Goal: Task Accomplishment & Management: Manage account settings

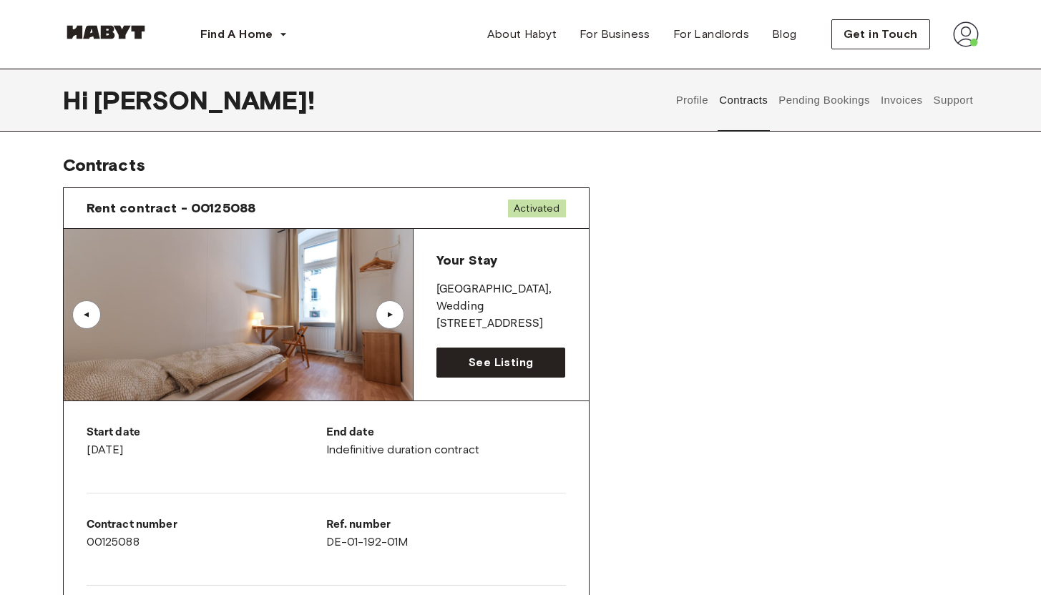
click at [391, 311] on div "▲" at bounding box center [390, 314] width 14 height 9
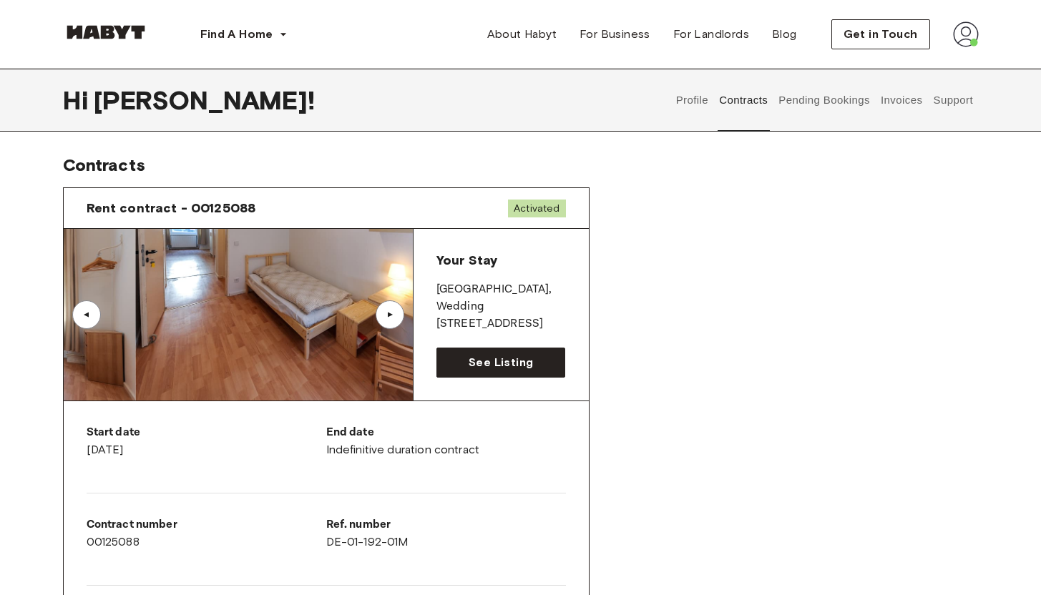
click at [391, 311] on div "▲" at bounding box center [390, 314] width 14 height 9
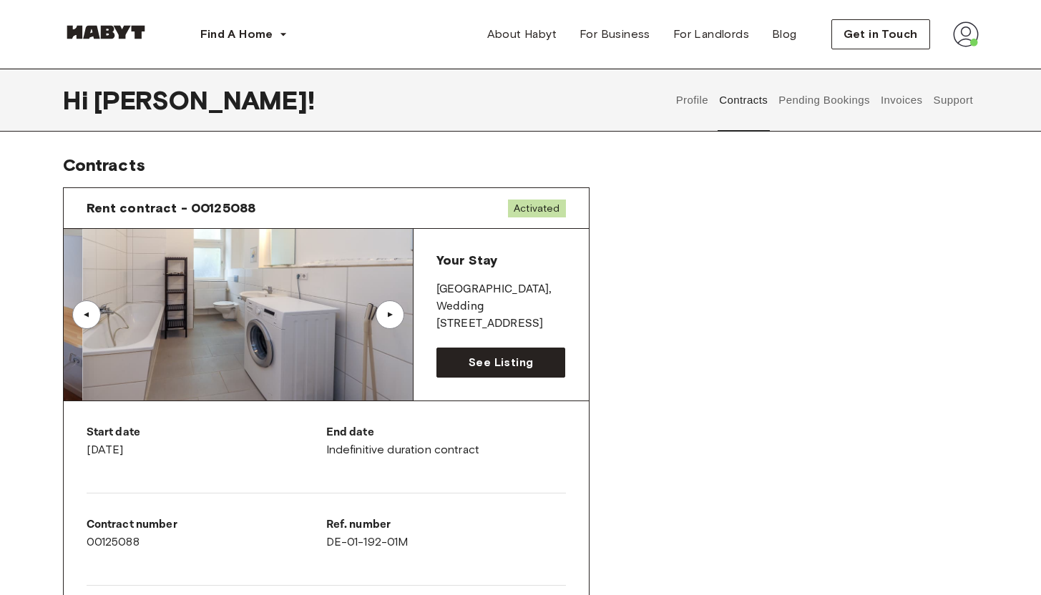
click at [389, 313] on div "▲" at bounding box center [390, 314] width 14 height 9
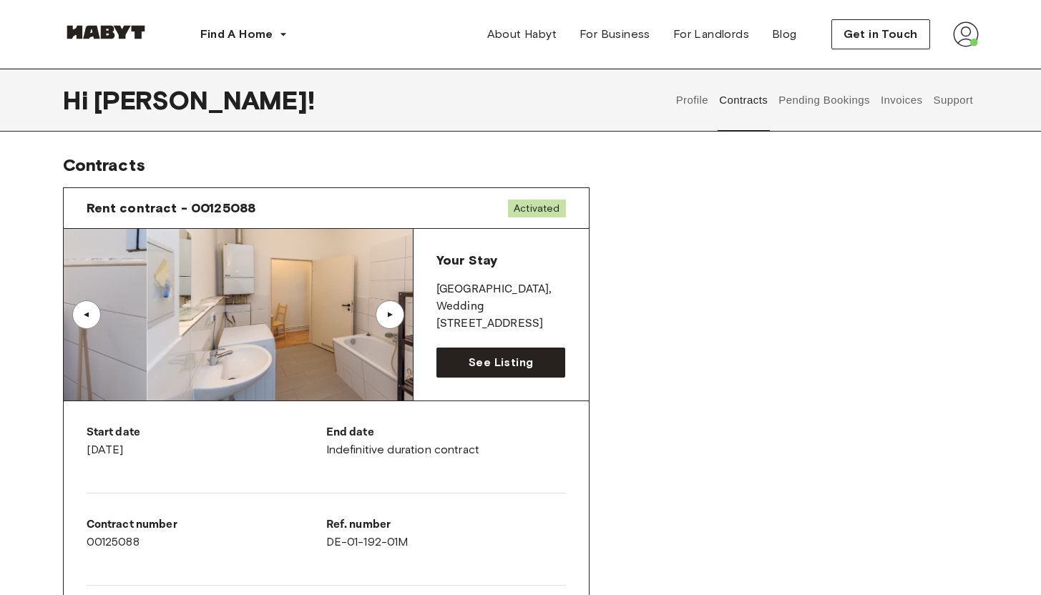
click at [388, 313] on div "▲" at bounding box center [390, 314] width 14 height 9
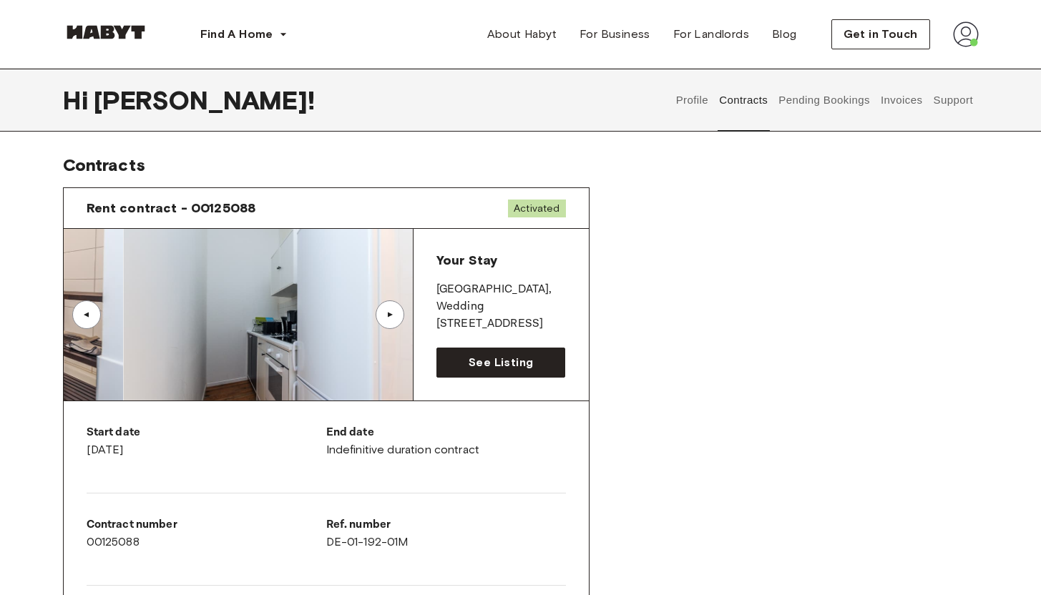
click at [388, 313] on div "▲" at bounding box center [390, 314] width 14 height 9
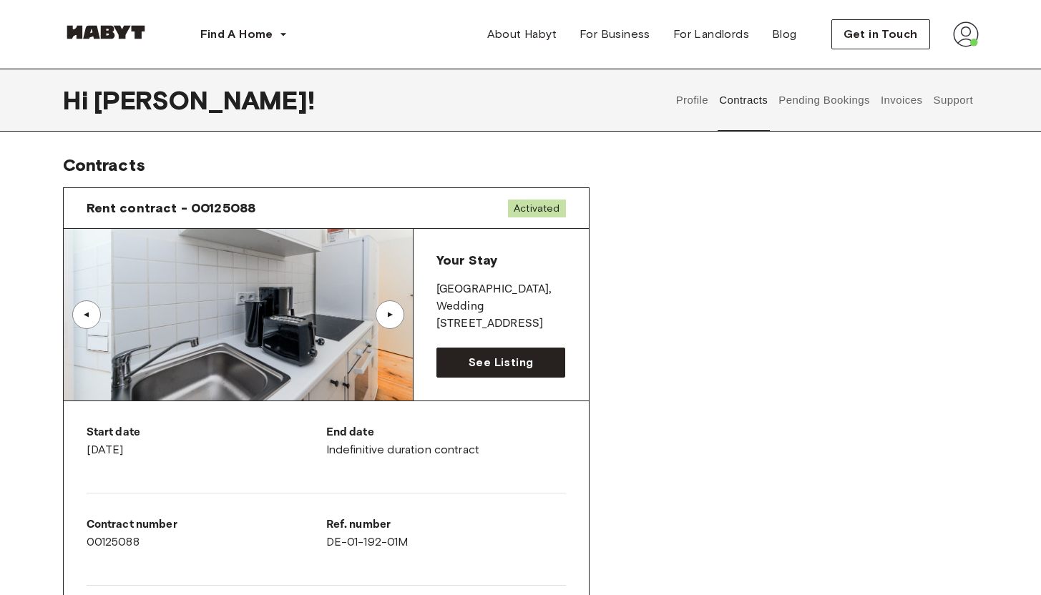
click at [388, 313] on div "▲" at bounding box center [390, 314] width 14 height 9
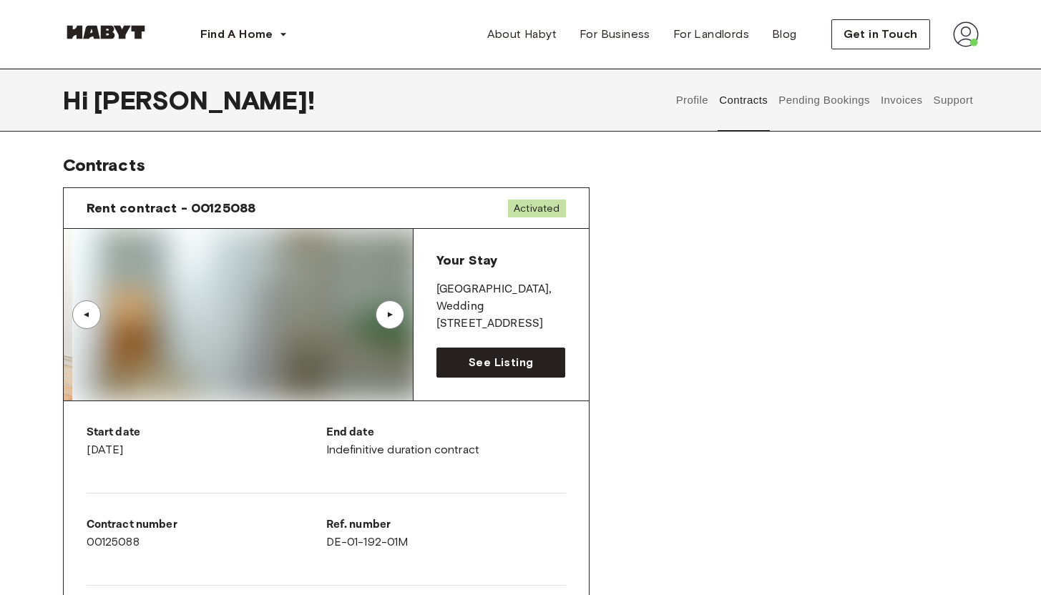
click at [388, 313] on div "▲" at bounding box center [390, 314] width 14 height 9
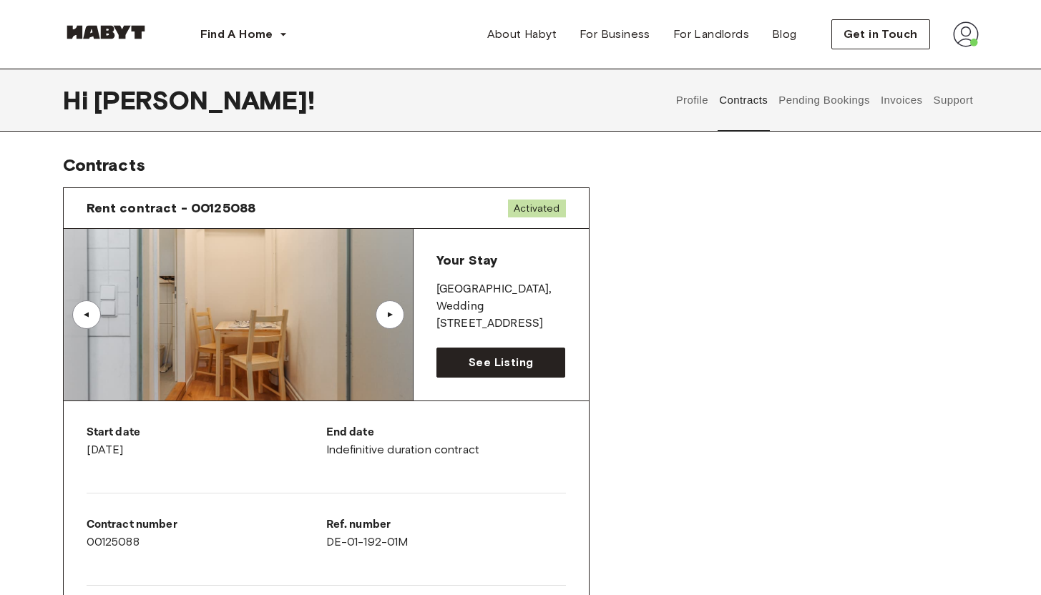
click at [388, 313] on div "▲" at bounding box center [390, 314] width 14 height 9
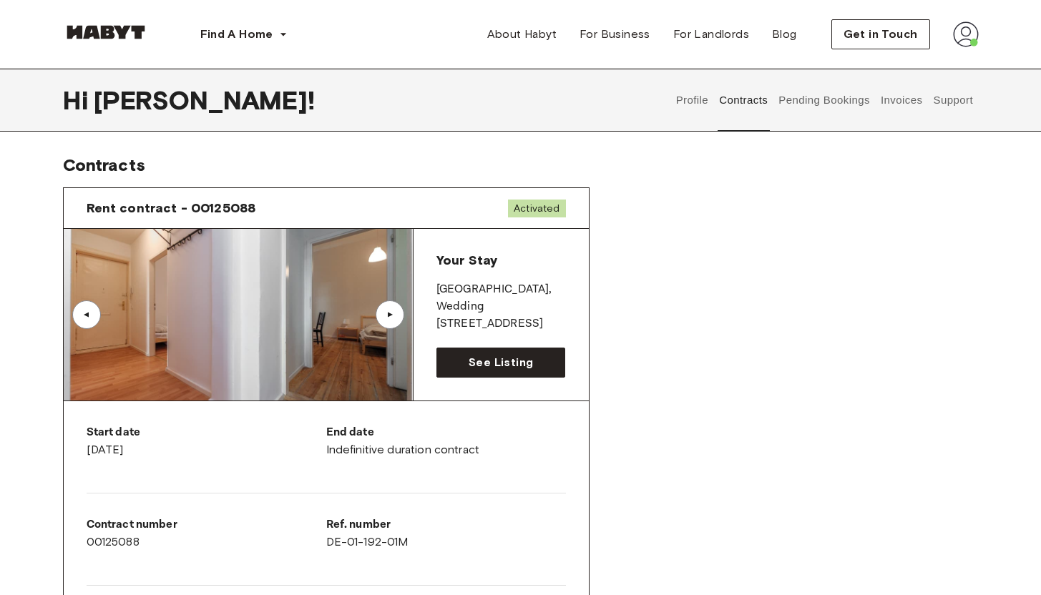
click at [388, 313] on div "▲" at bounding box center [390, 314] width 14 height 9
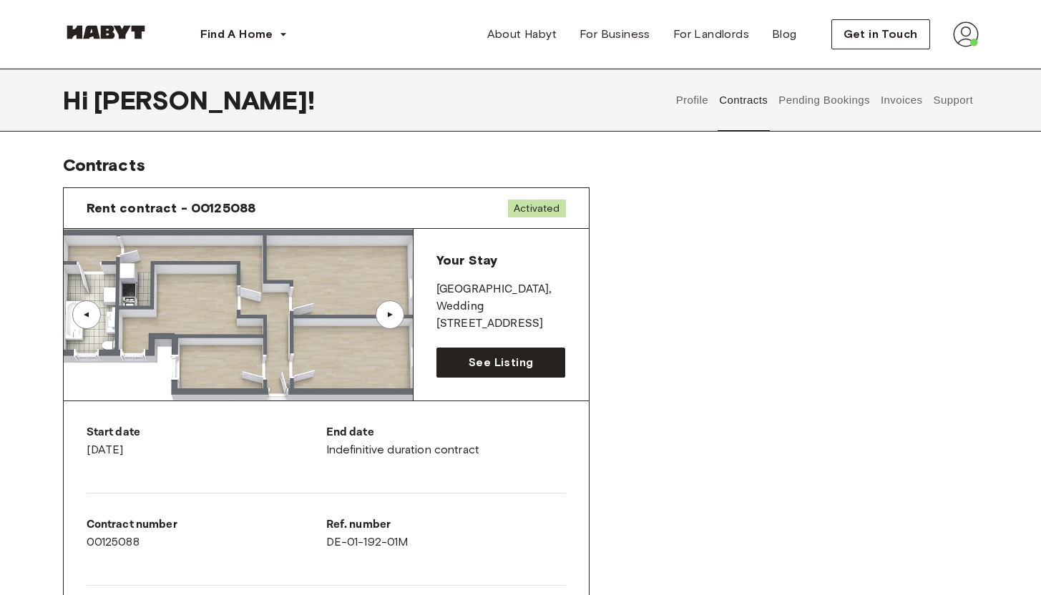
click at [381, 313] on div "▲" at bounding box center [390, 314] width 29 height 29
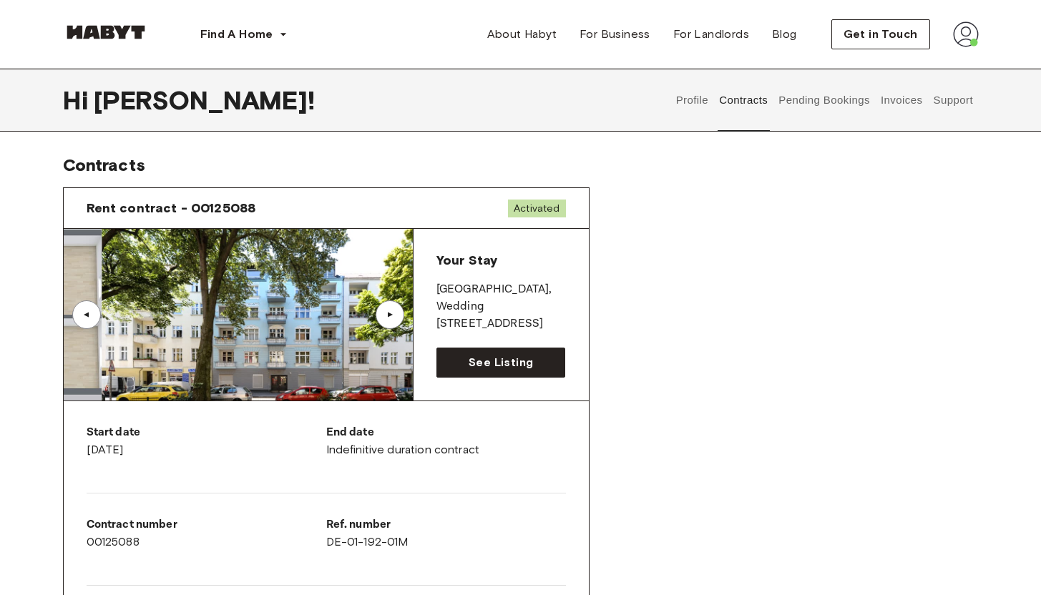
click at [381, 313] on div "▲" at bounding box center [390, 314] width 29 height 29
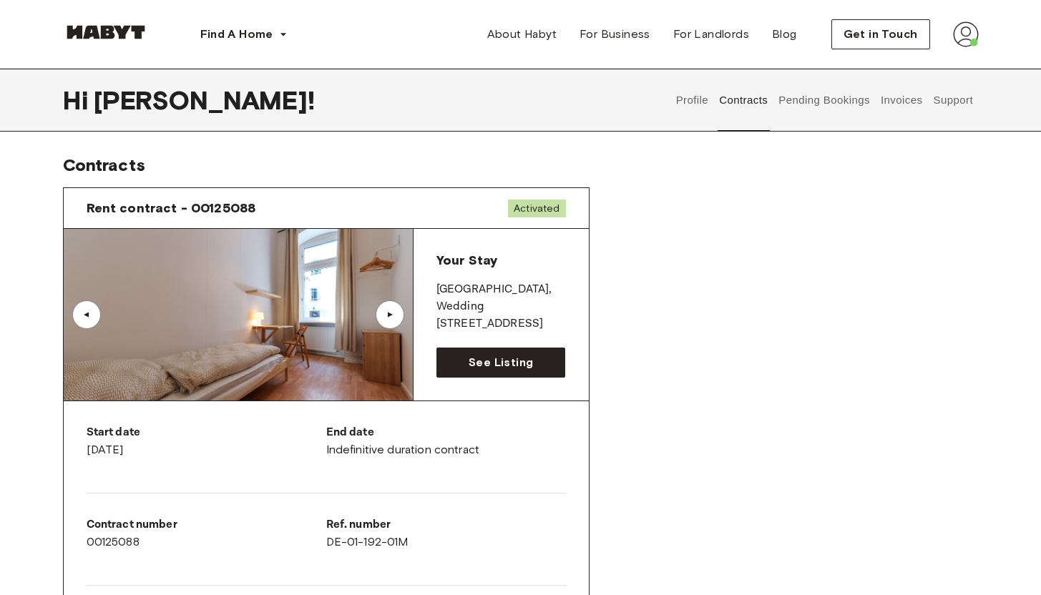
click at [381, 313] on div "▲" at bounding box center [390, 314] width 29 height 29
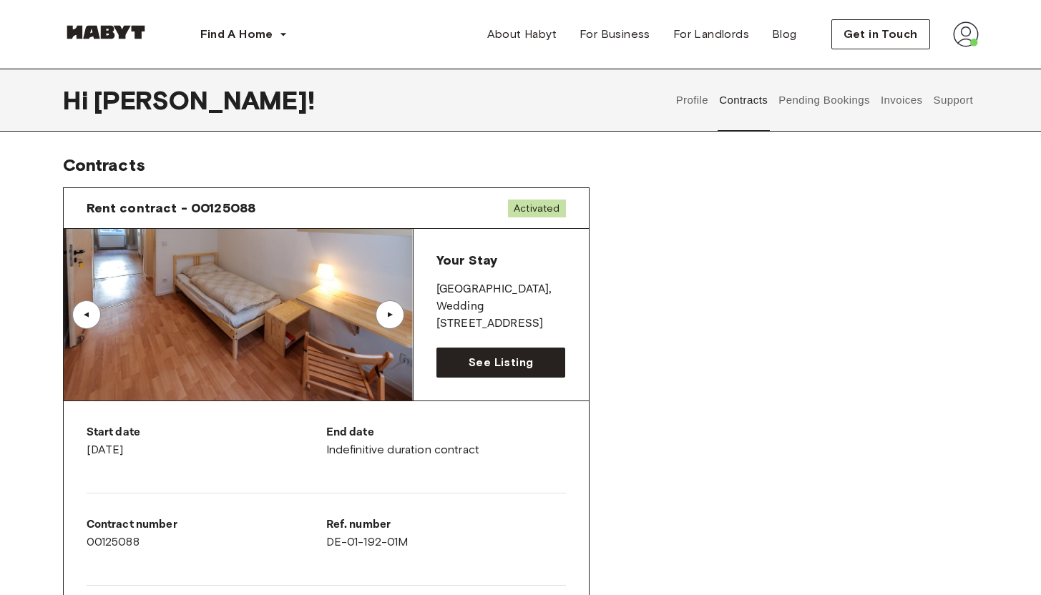
click at [381, 313] on div "▲" at bounding box center [390, 314] width 29 height 29
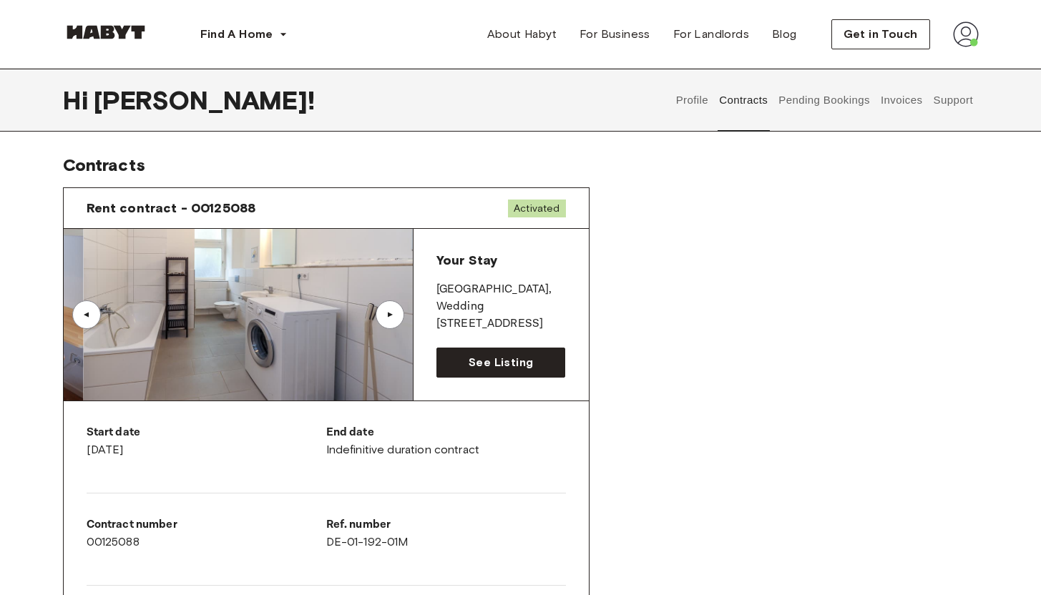
click at [381, 313] on div "▲" at bounding box center [390, 314] width 29 height 29
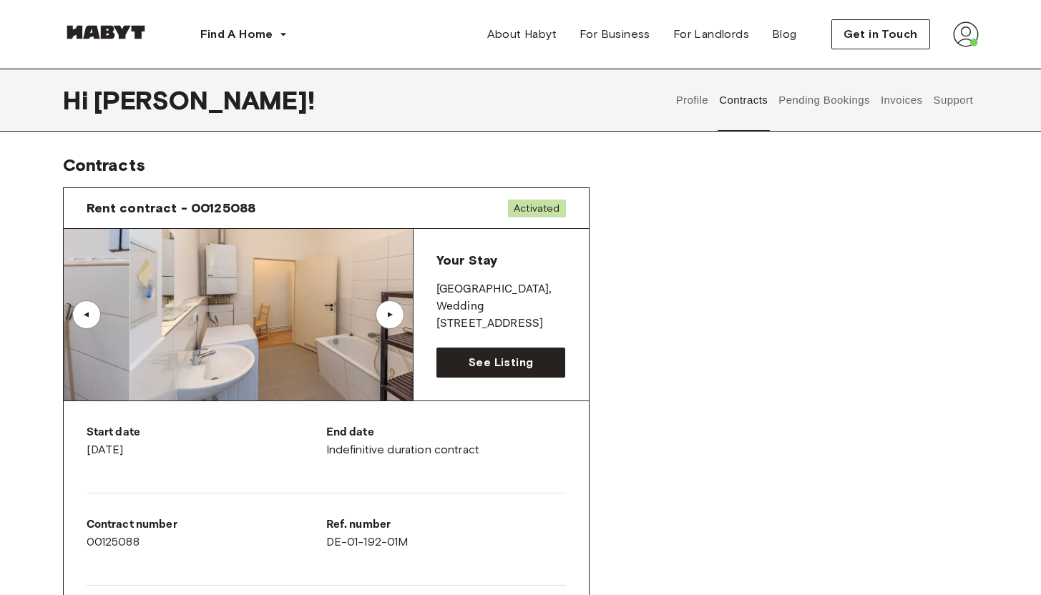
click at [381, 313] on div "▲" at bounding box center [390, 314] width 29 height 29
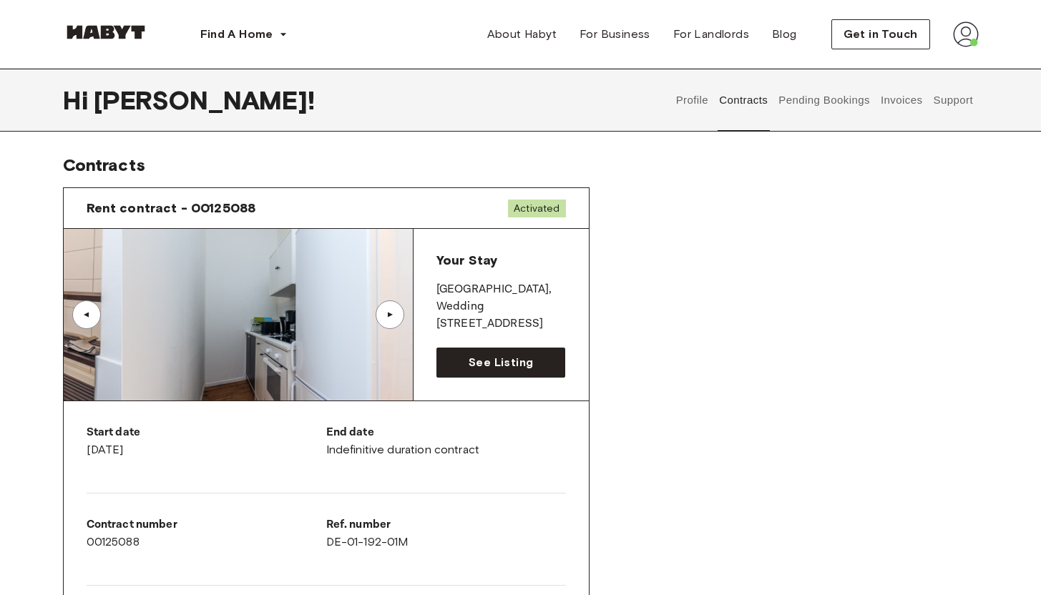
click at [381, 313] on div "▲" at bounding box center [390, 314] width 29 height 29
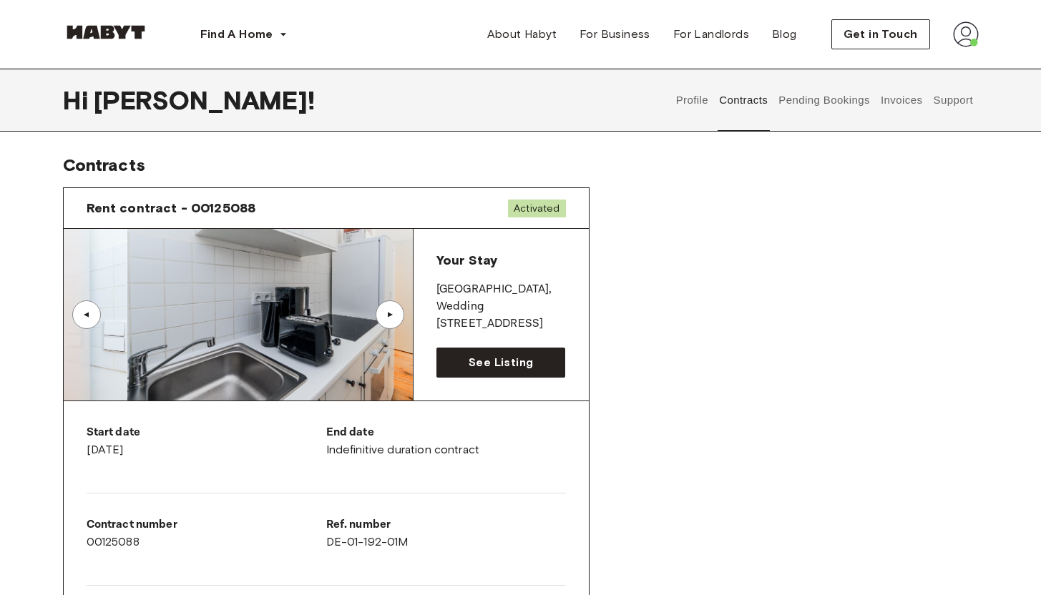
click at [381, 313] on div "▲" at bounding box center [390, 314] width 29 height 29
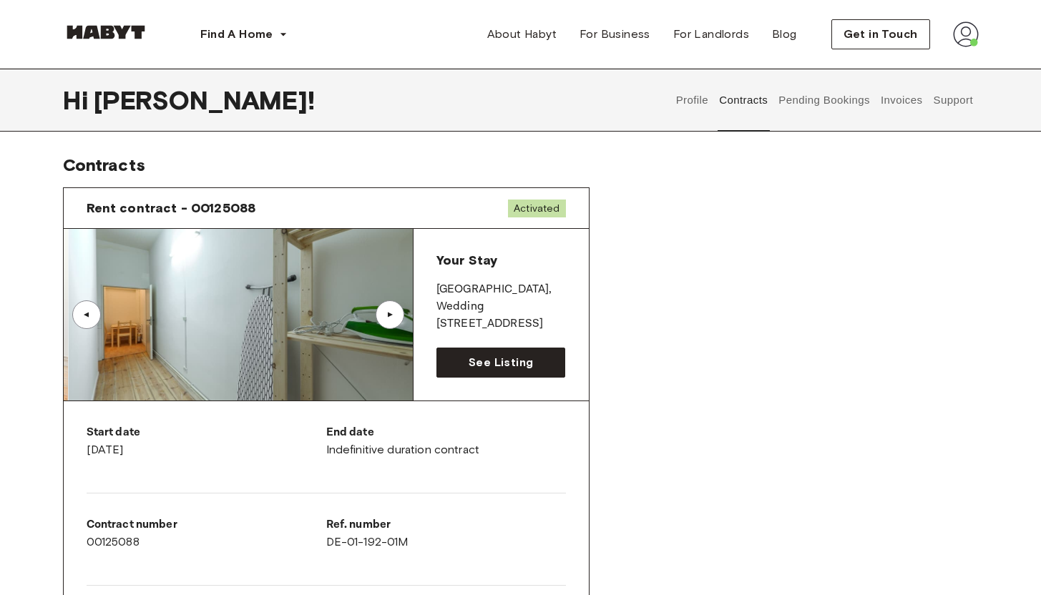
click at [381, 313] on div "▲" at bounding box center [390, 314] width 29 height 29
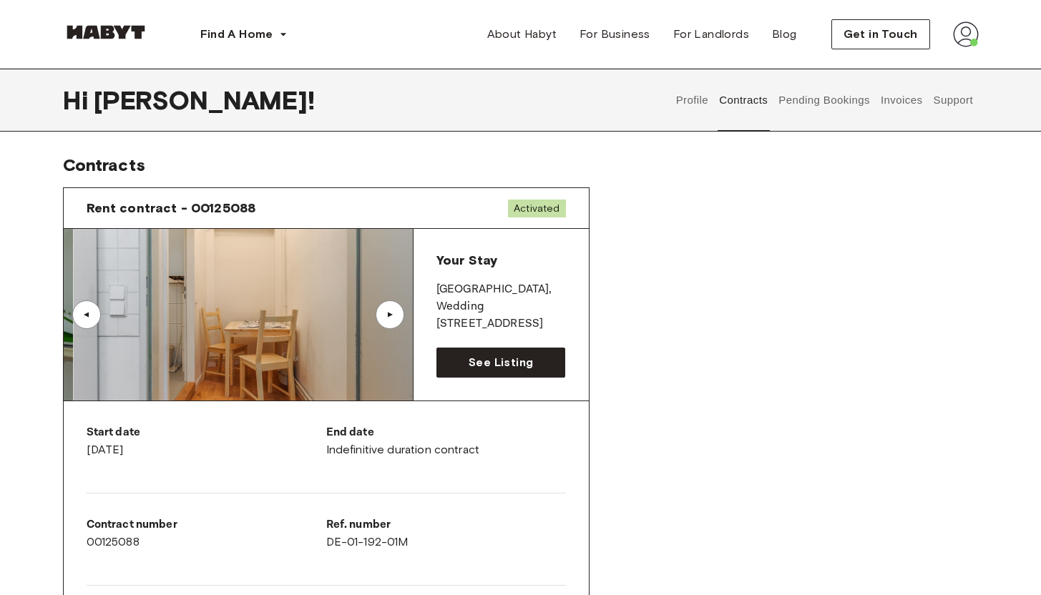
click at [381, 313] on div "▲" at bounding box center [390, 314] width 29 height 29
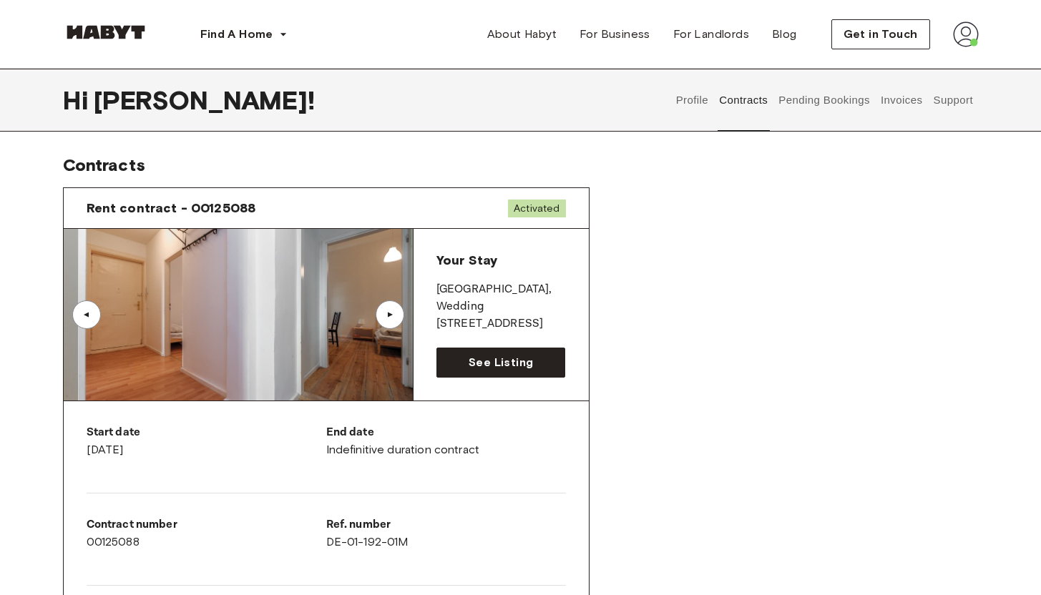
click at [381, 313] on div "▲" at bounding box center [390, 314] width 29 height 29
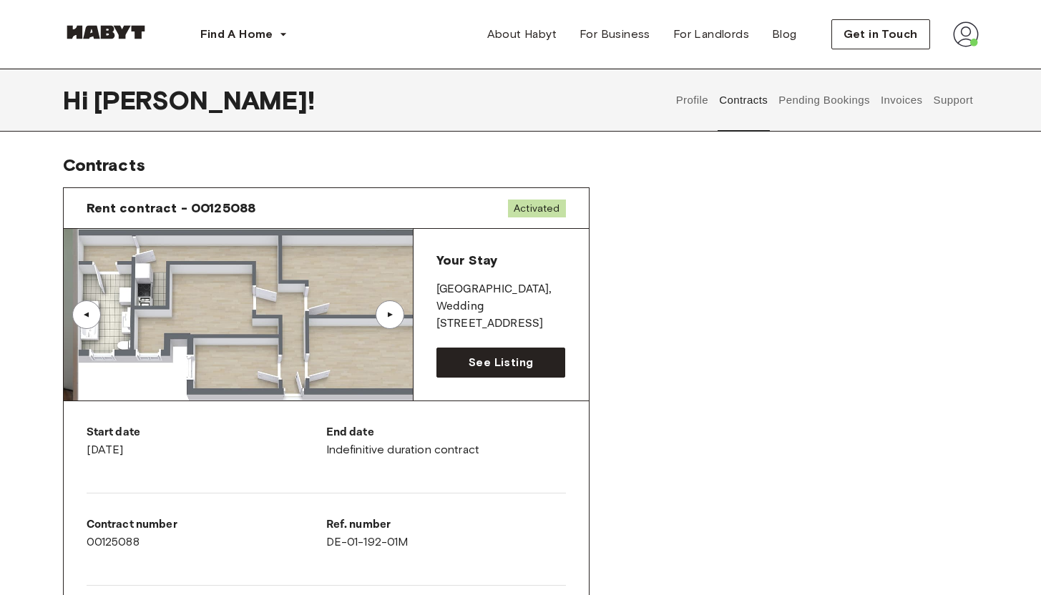
click at [381, 313] on div "▲" at bounding box center [390, 314] width 29 height 29
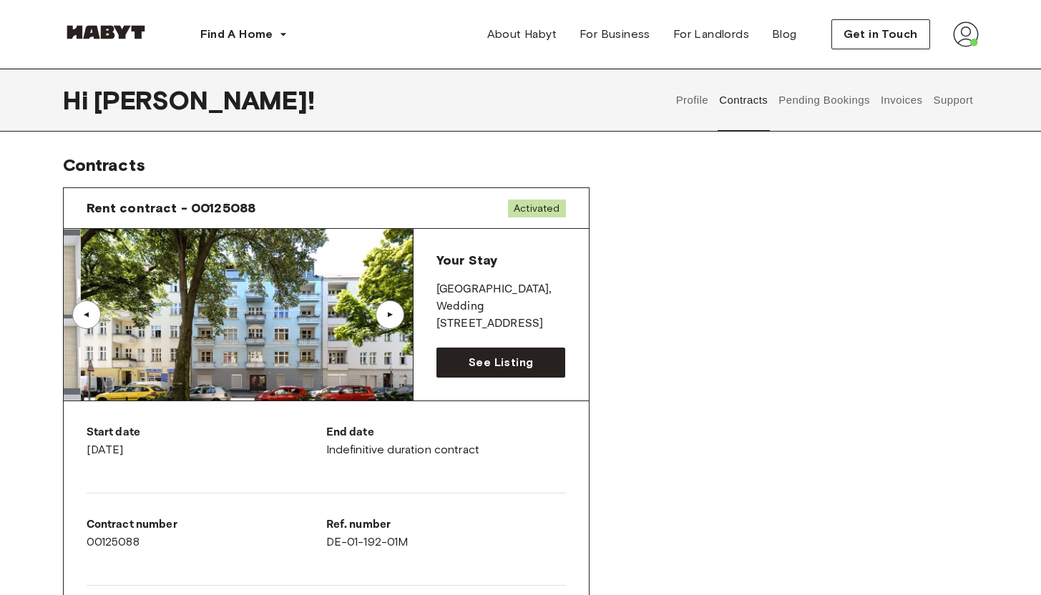
click at [708, 249] on div "Rent contract - 00125088 Activated ▲ ▲ Your Stay [GEOGRAPHIC_DATA] , [STREET_AD…" at bounding box center [521, 530] width 916 height 709
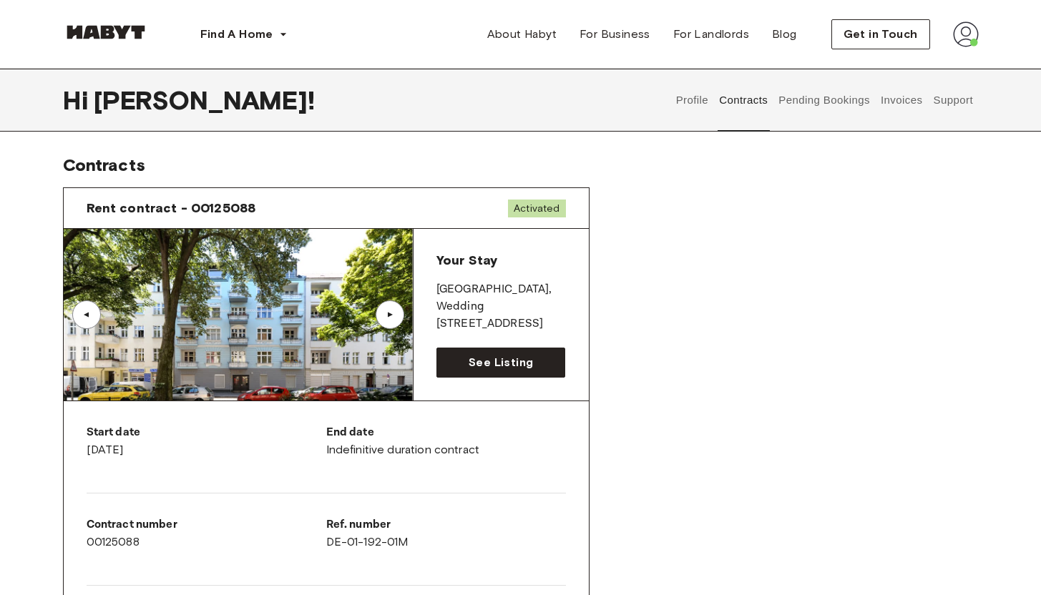
click at [816, 104] on button "Pending Bookings" at bounding box center [824, 100] width 95 height 63
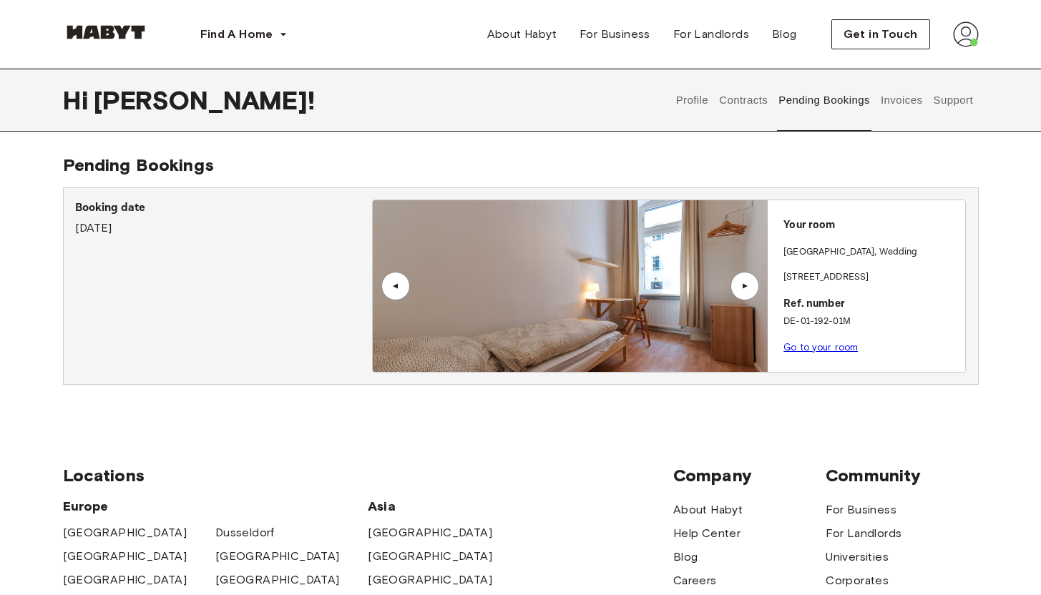
click at [757, 290] on div "▲" at bounding box center [744, 286] width 29 height 29
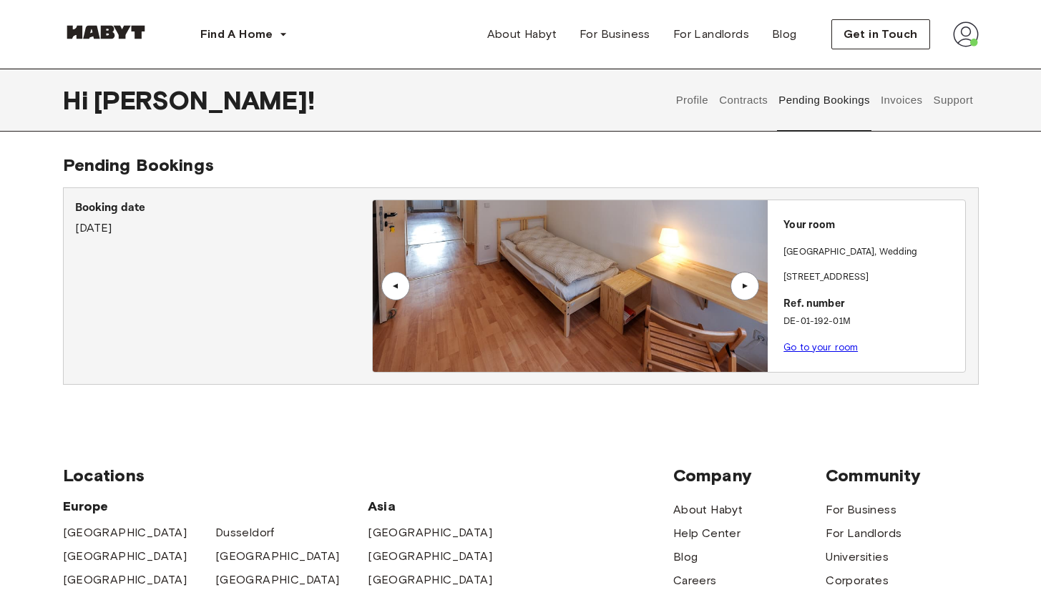
click at [750, 283] on div "▲" at bounding box center [745, 286] width 14 height 9
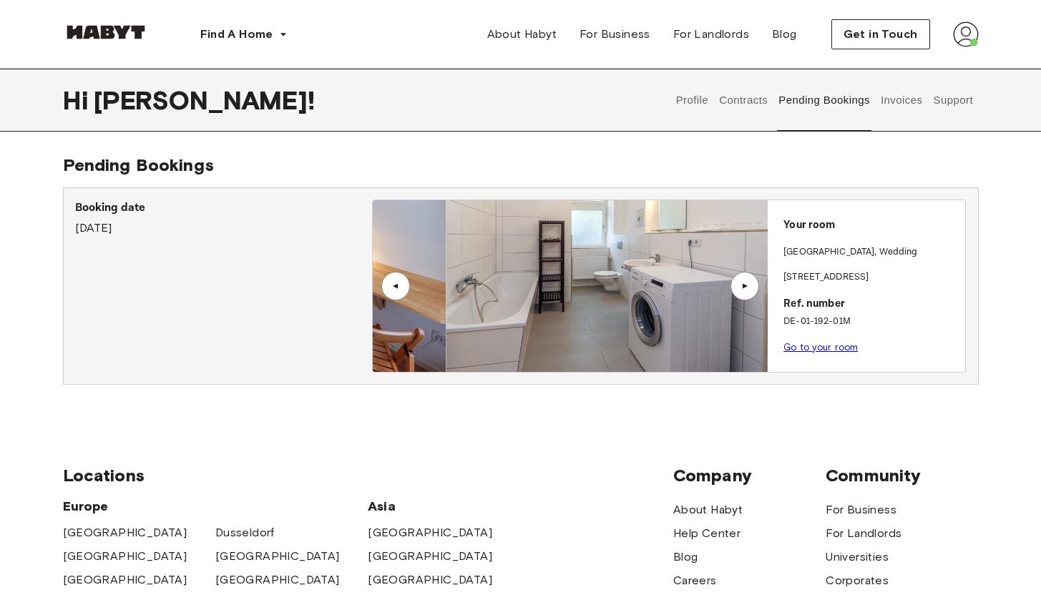
click at [750, 283] on div "▲" at bounding box center [745, 286] width 14 height 9
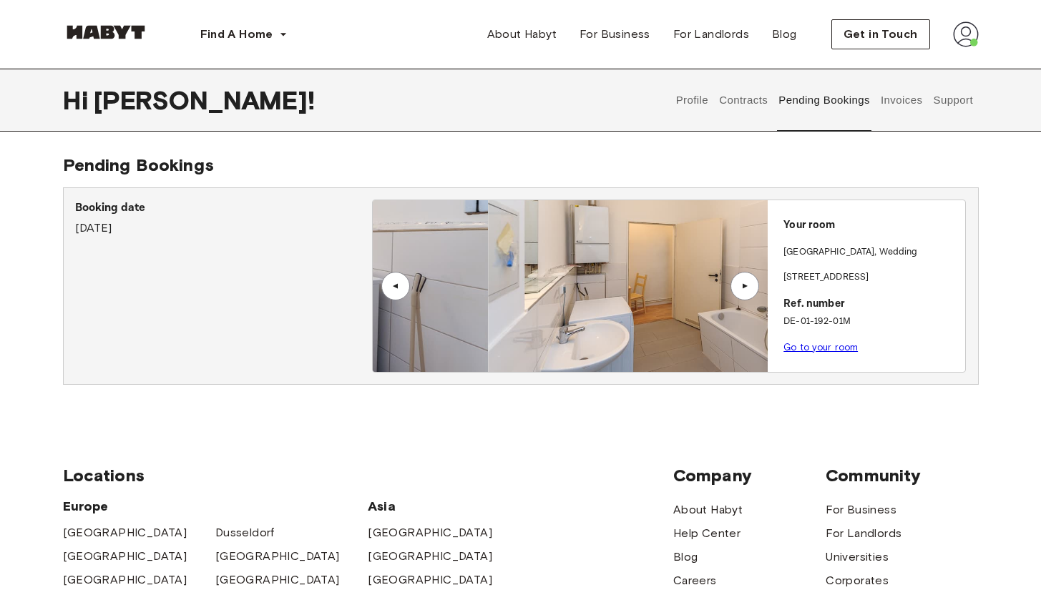
click at [750, 283] on div "▲" at bounding box center [745, 286] width 14 height 9
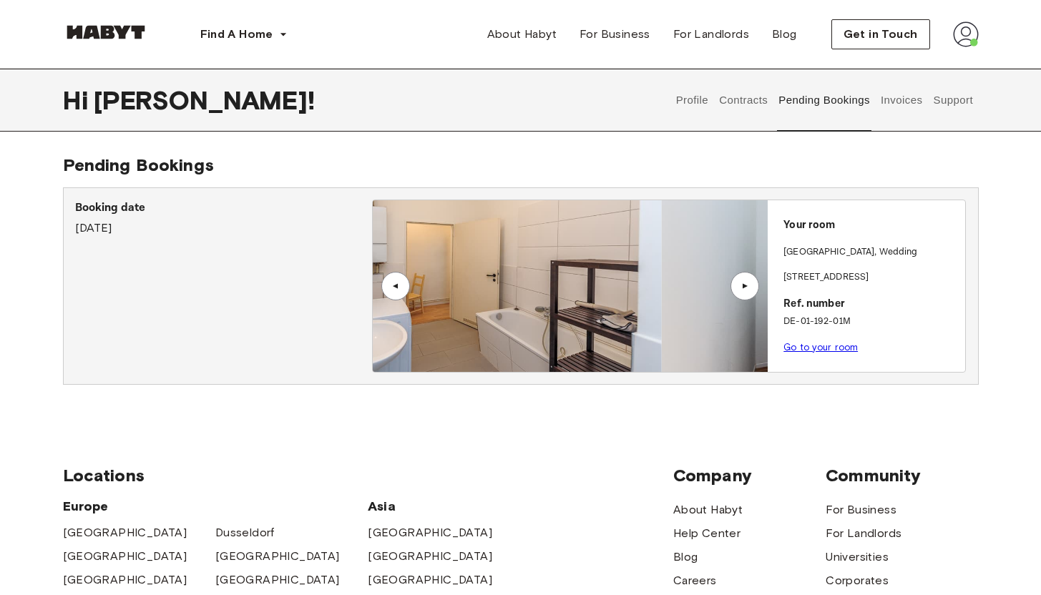
click at [750, 283] on div "▲" at bounding box center [745, 286] width 14 height 9
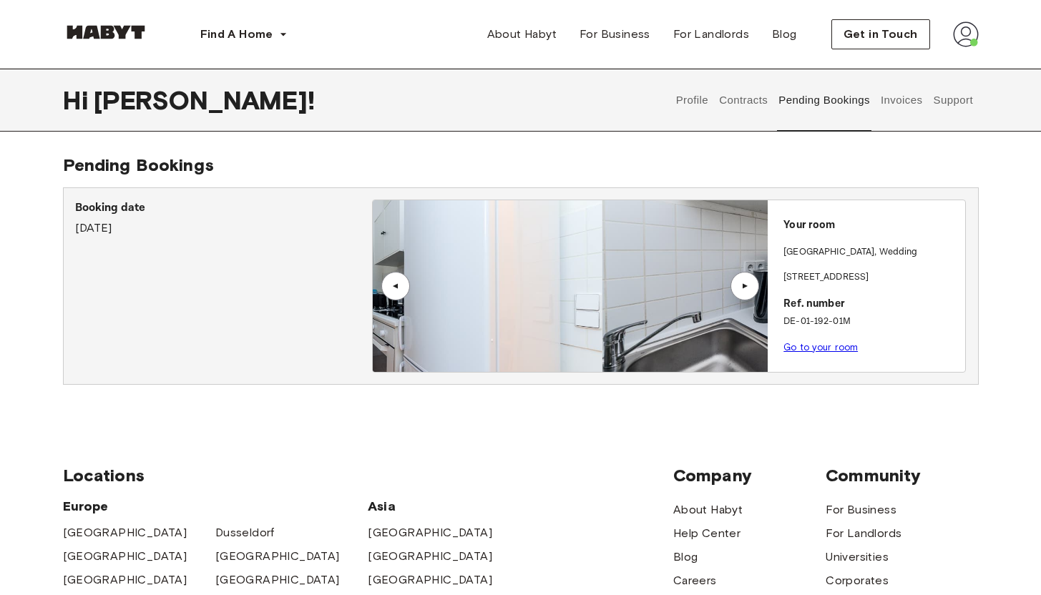
click at [750, 283] on div "▲" at bounding box center [745, 286] width 14 height 9
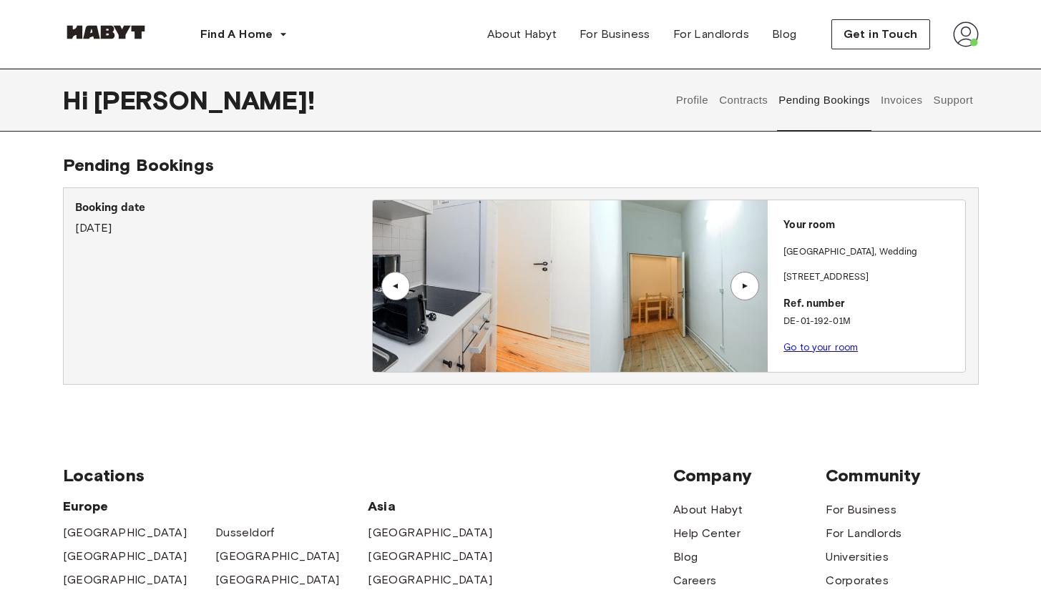
click at [750, 283] on div "▲" at bounding box center [745, 286] width 14 height 9
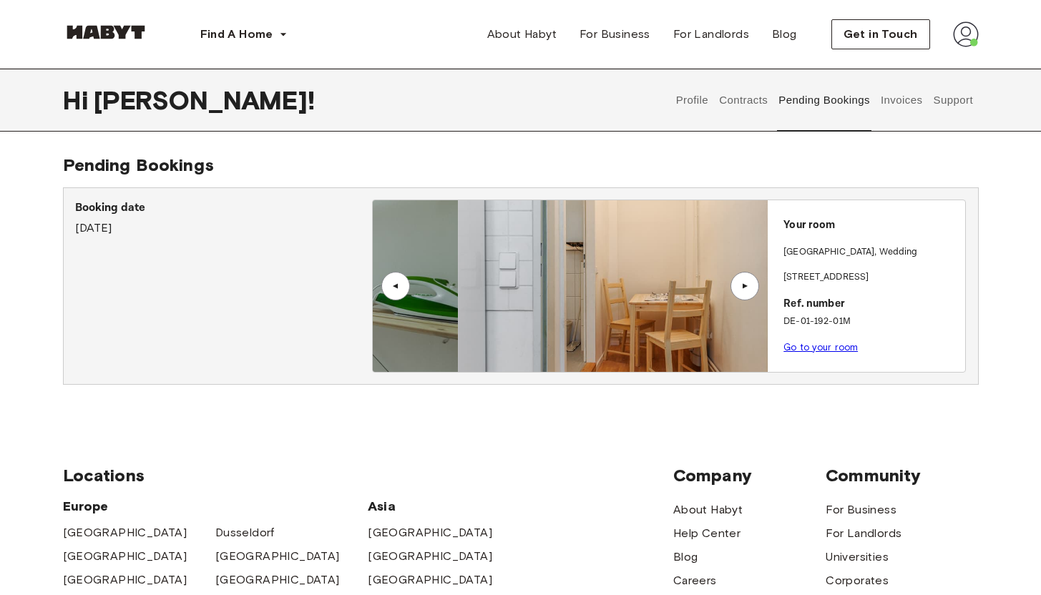
click at [750, 283] on div "▲" at bounding box center [745, 286] width 14 height 9
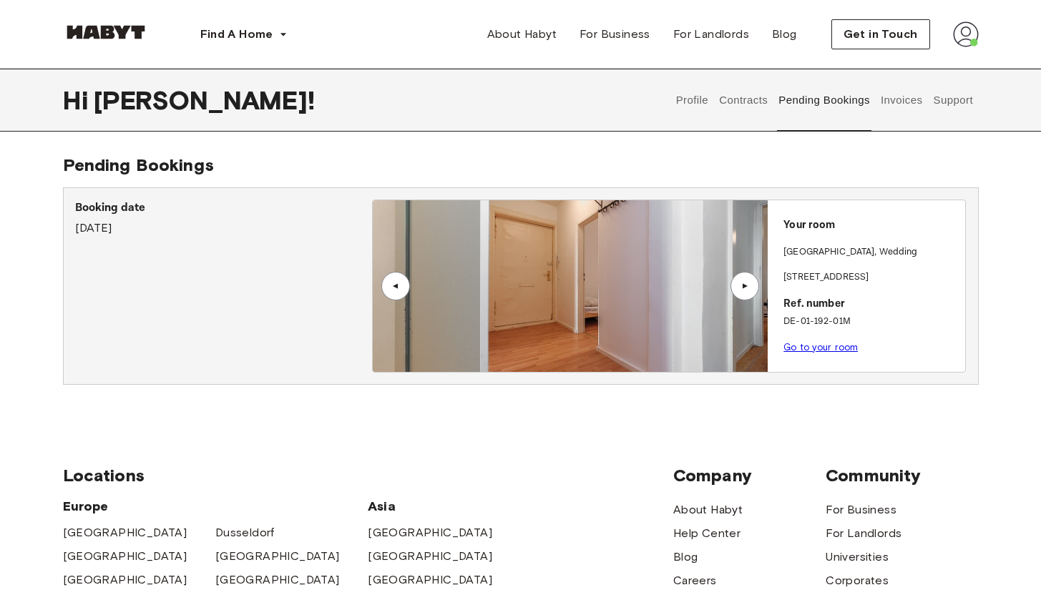
click at [750, 283] on div "▲" at bounding box center [745, 286] width 14 height 9
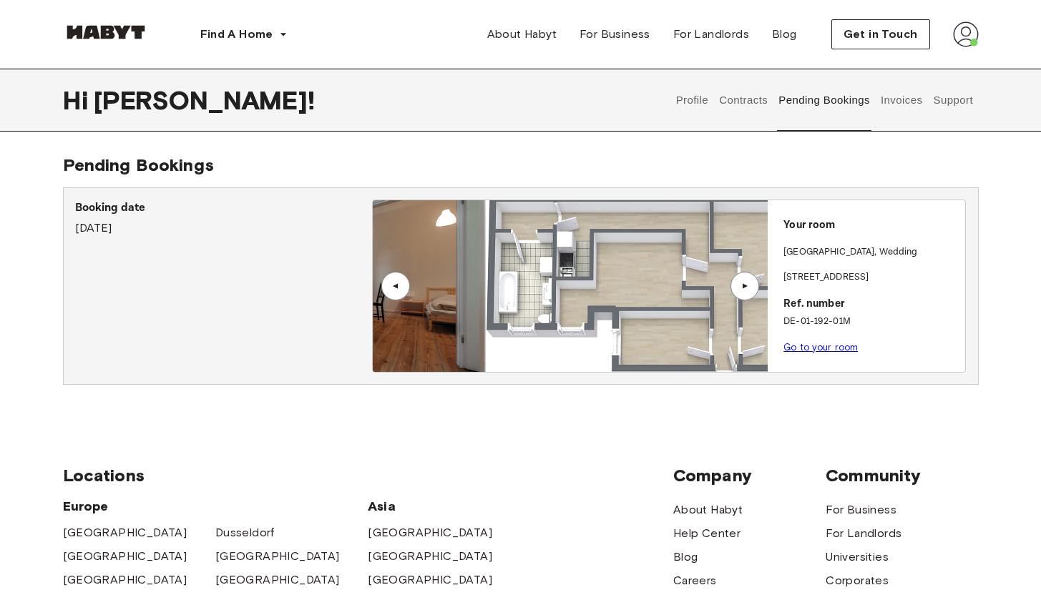
click at [750, 283] on div "▲" at bounding box center [745, 286] width 14 height 9
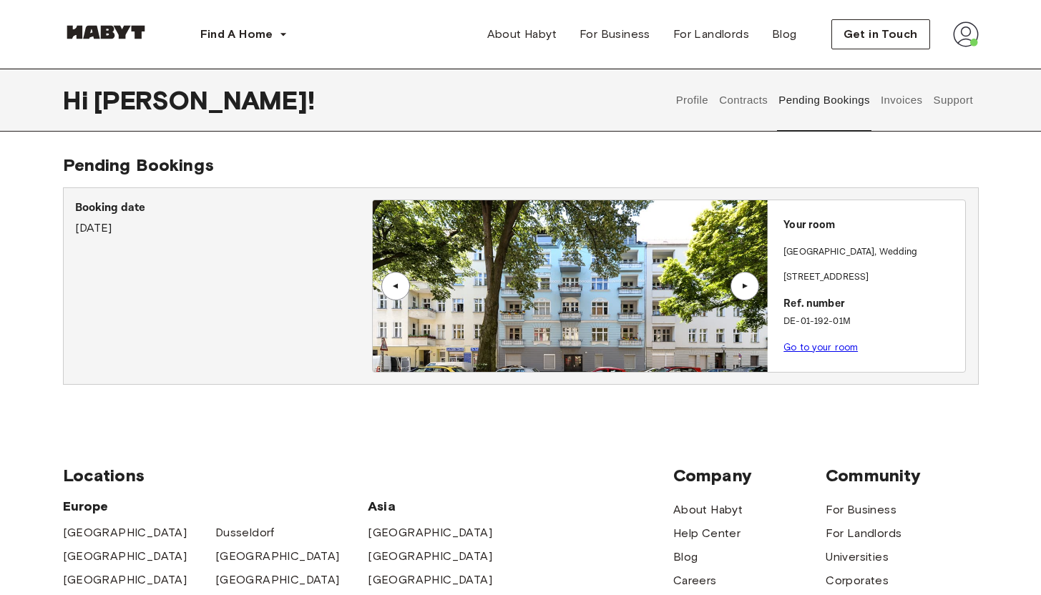
click at [740, 290] on div "▲" at bounding box center [745, 286] width 14 height 9
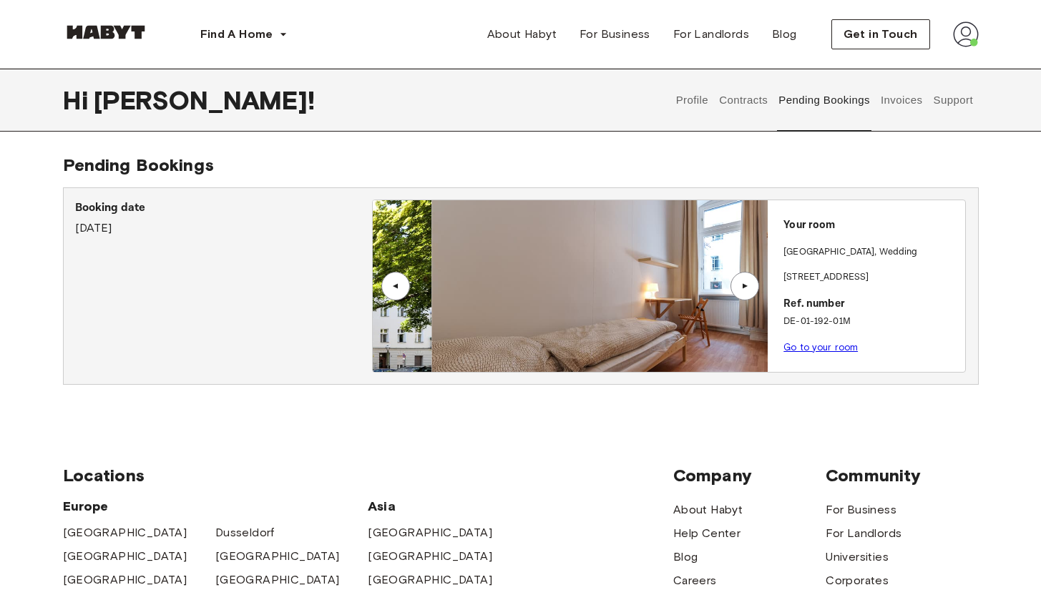
click at [740, 290] on div "▲" at bounding box center [745, 286] width 14 height 9
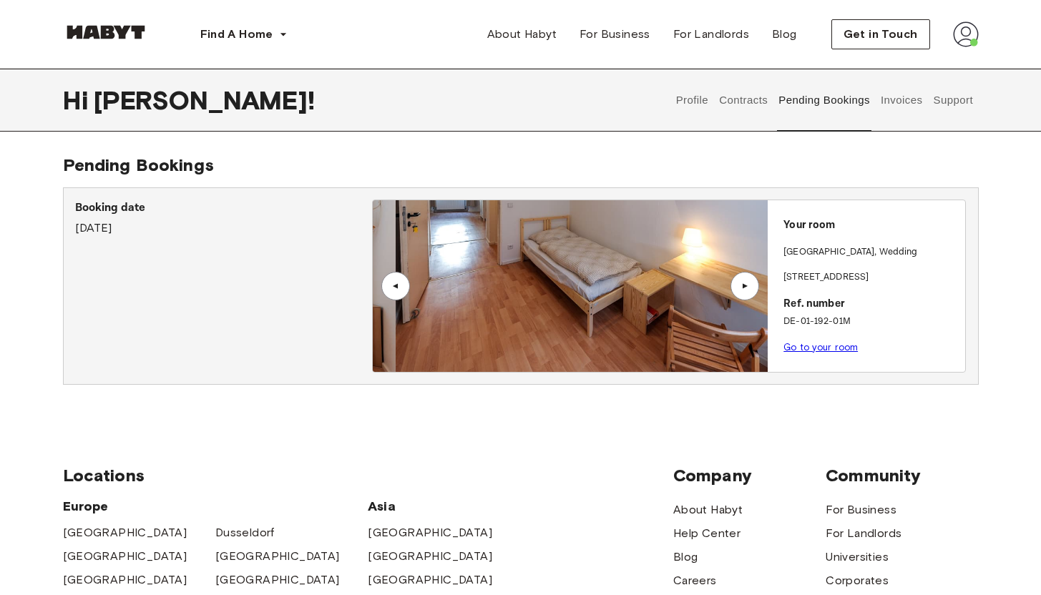
click at [740, 290] on div "▲" at bounding box center [745, 286] width 14 height 9
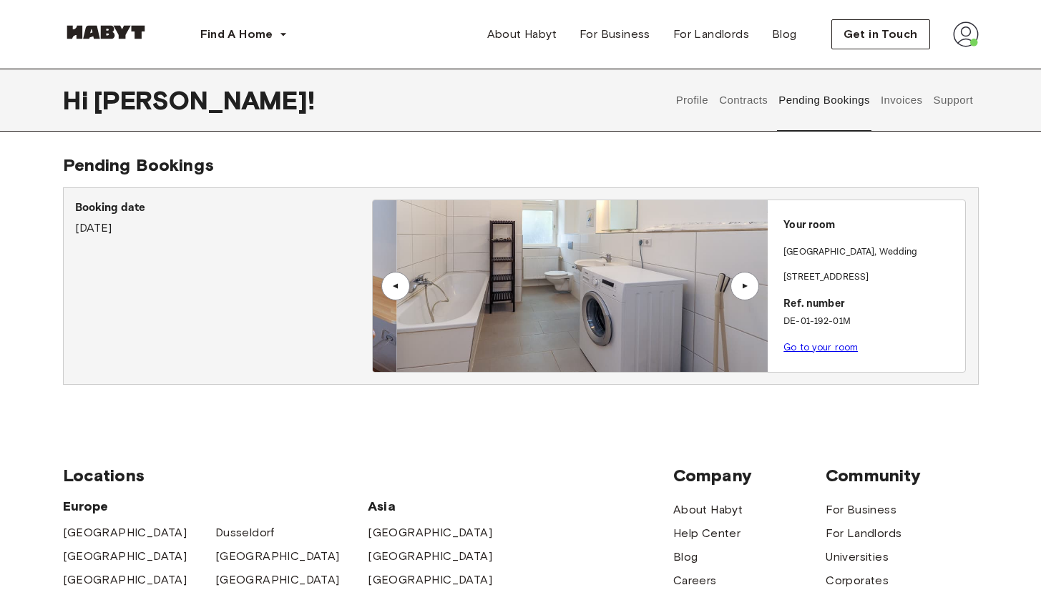
click at [740, 290] on div "▲" at bounding box center [745, 286] width 14 height 9
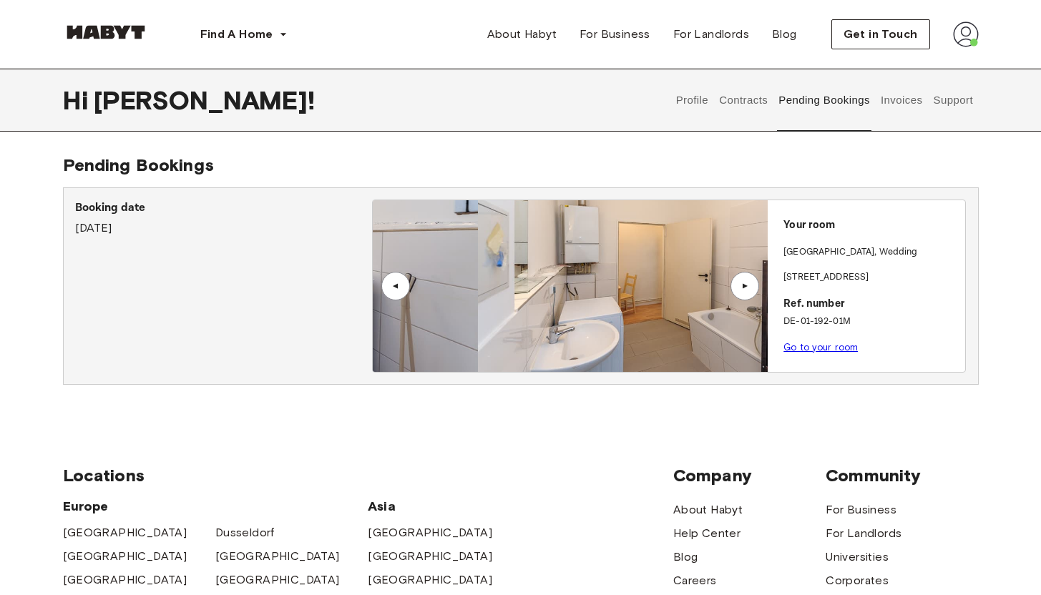
click at [740, 290] on div "▲" at bounding box center [745, 286] width 14 height 9
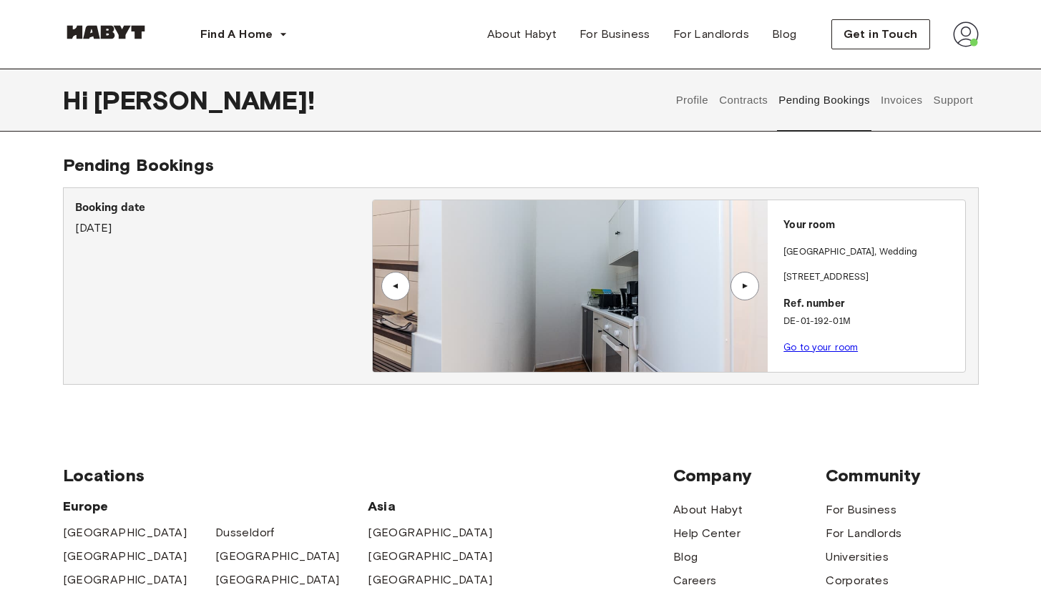
click at [740, 290] on div "▲" at bounding box center [745, 286] width 14 height 9
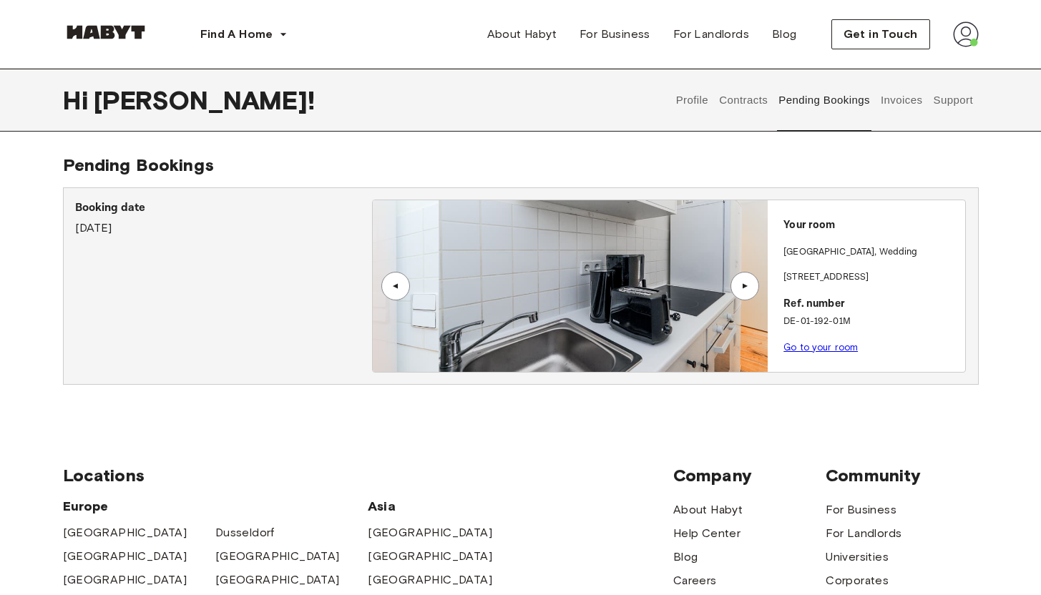
click at [740, 290] on div "▲" at bounding box center [745, 286] width 14 height 9
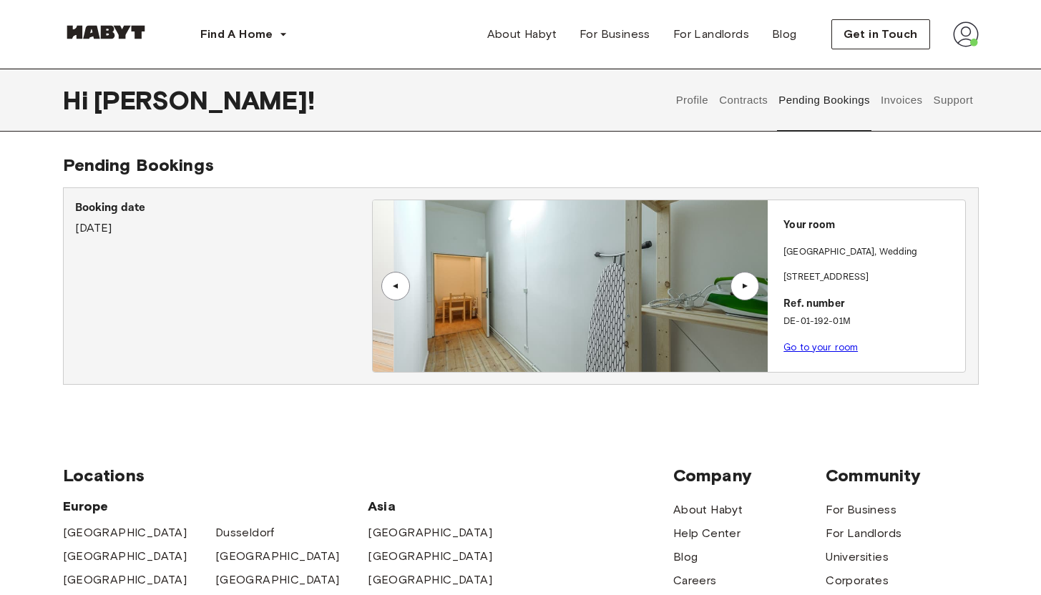
click at [740, 290] on div "▲" at bounding box center [745, 286] width 14 height 9
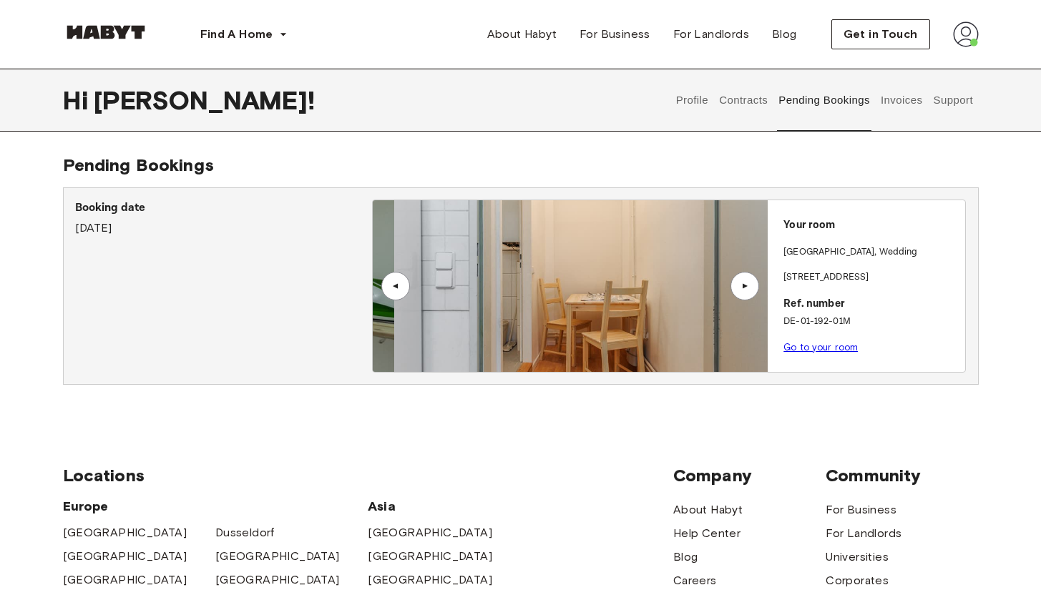
click at [740, 290] on div "▲" at bounding box center [745, 286] width 14 height 9
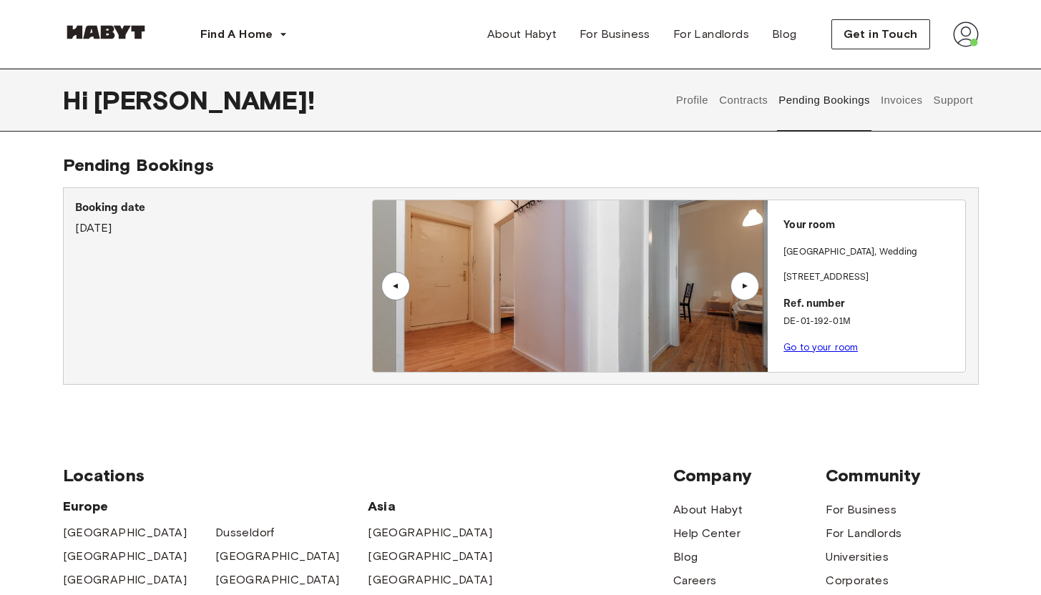
click at [740, 290] on div "▲" at bounding box center [745, 286] width 14 height 9
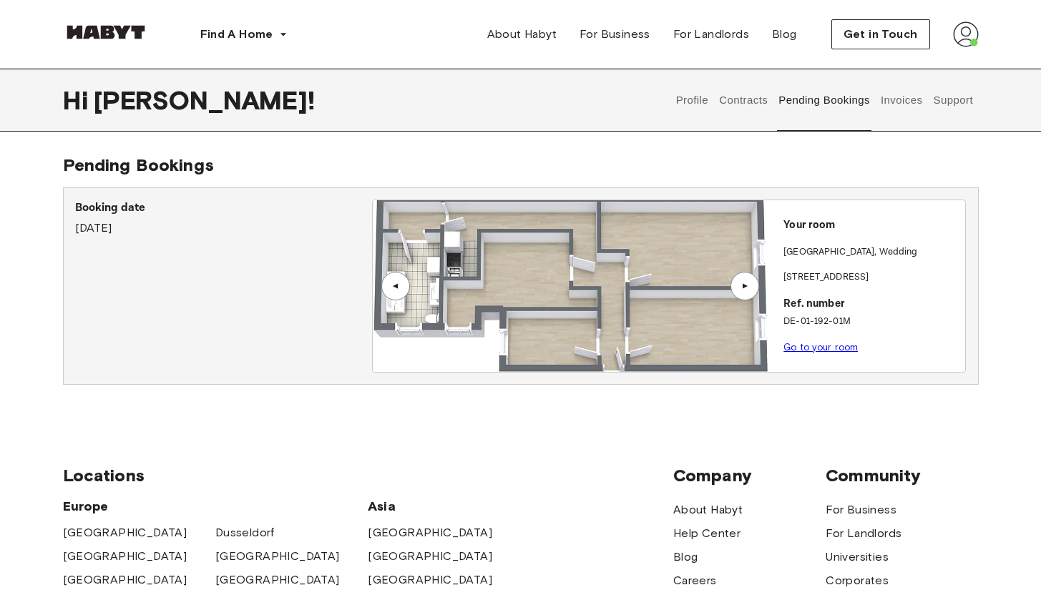
click at [748, 281] on div "▲" at bounding box center [744, 286] width 29 height 29
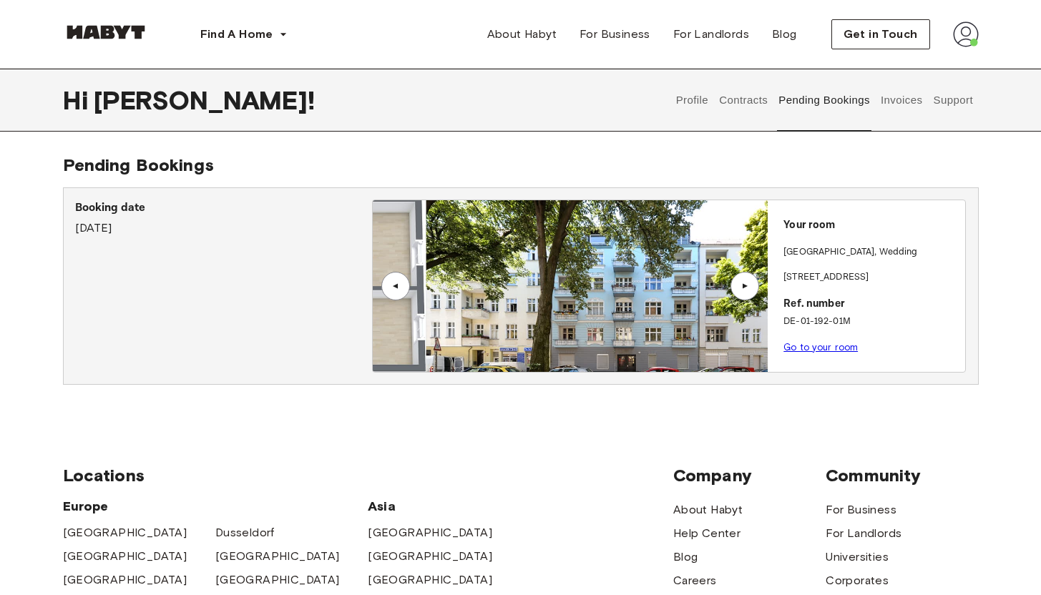
click at [748, 281] on div "▲" at bounding box center [744, 286] width 29 height 29
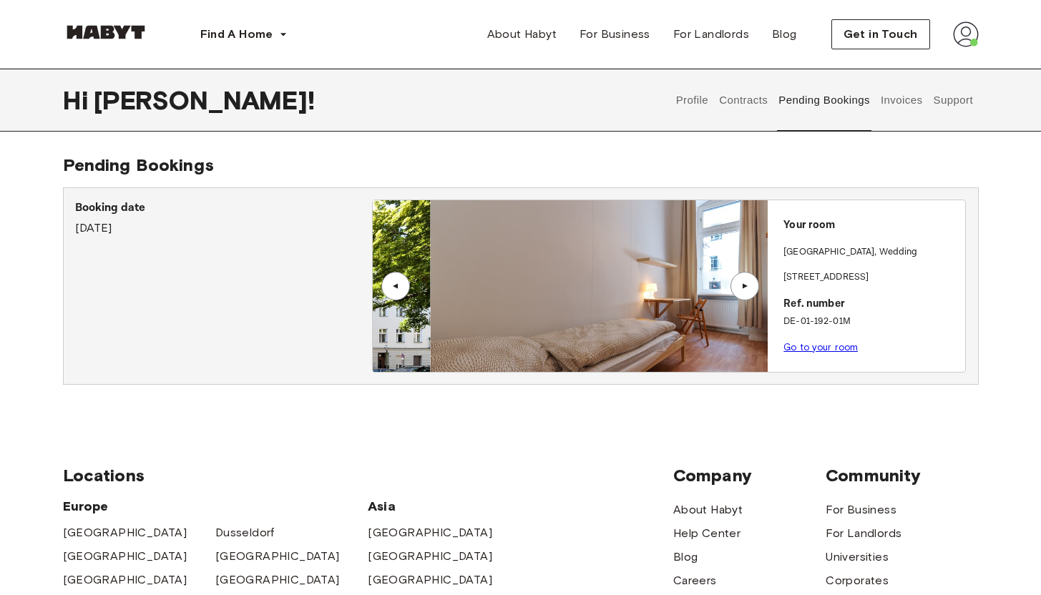
click at [748, 281] on div "▲" at bounding box center [744, 286] width 29 height 29
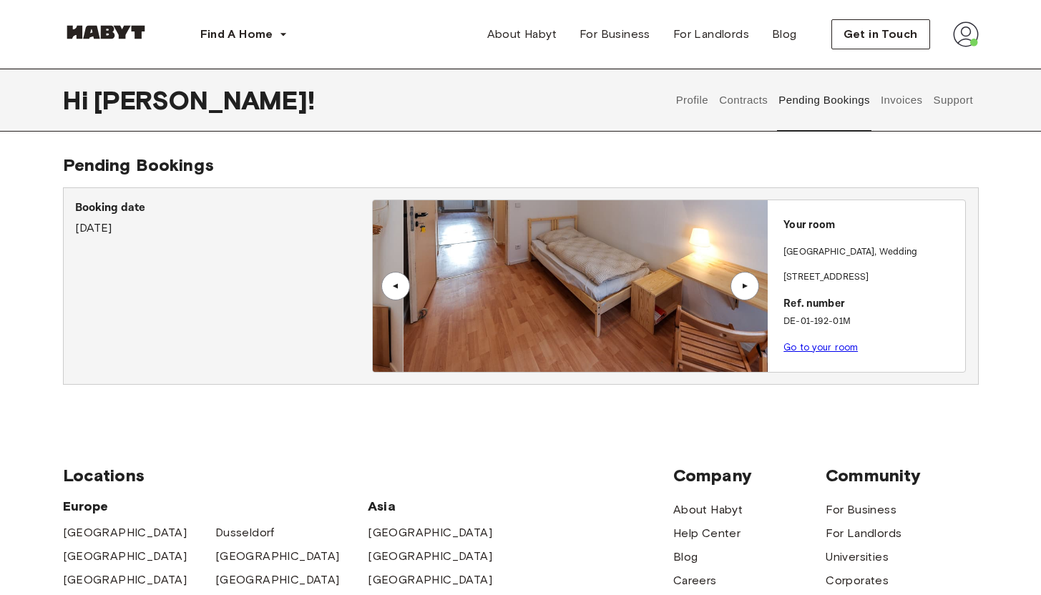
click at [748, 281] on div "▲" at bounding box center [744, 286] width 29 height 29
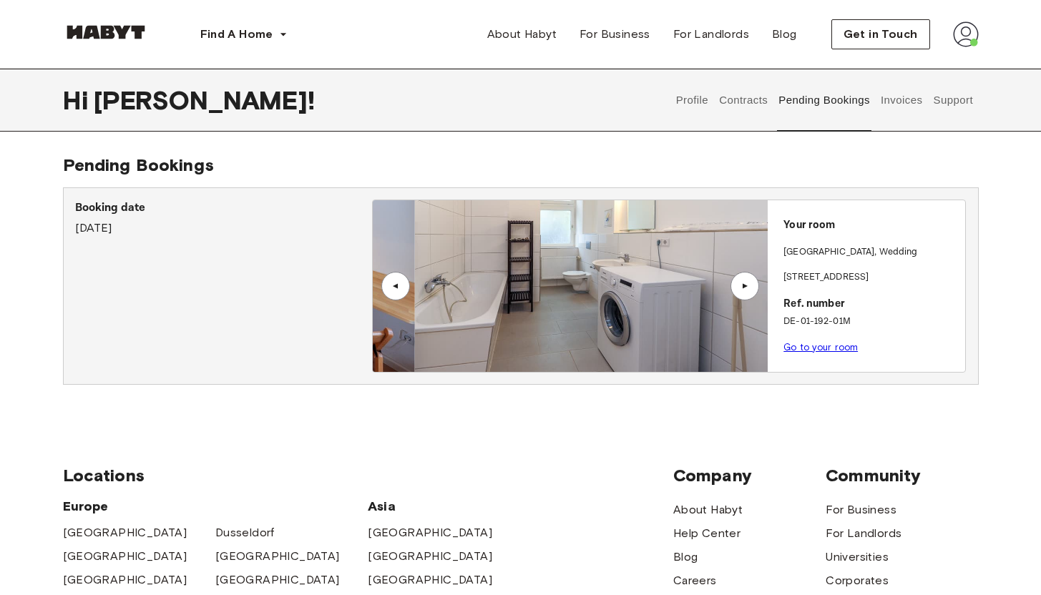
click at [748, 281] on div "▲" at bounding box center [744, 286] width 29 height 29
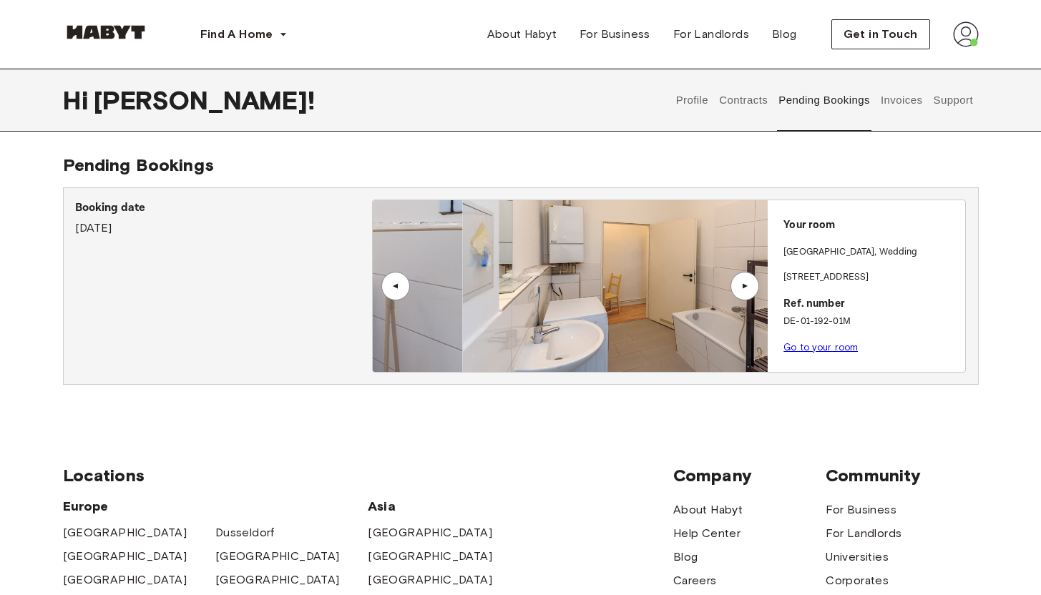
click at [748, 281] on div "▲" at bounding box center [744, 286] width 29 height 29
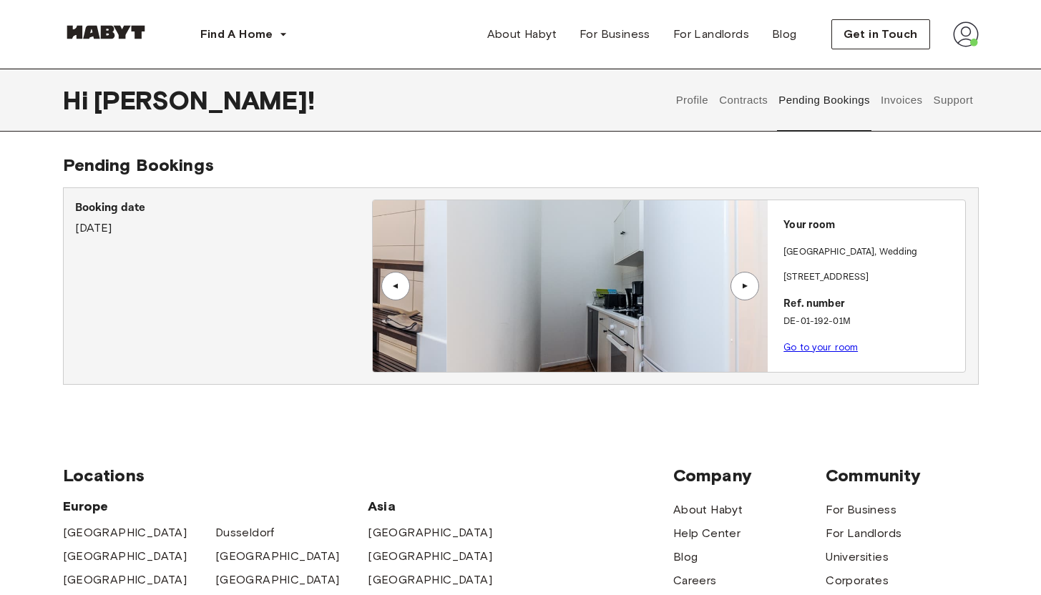
click at [748, 281] on div "▲" at bounding box center [744, 286] width 29 height 29
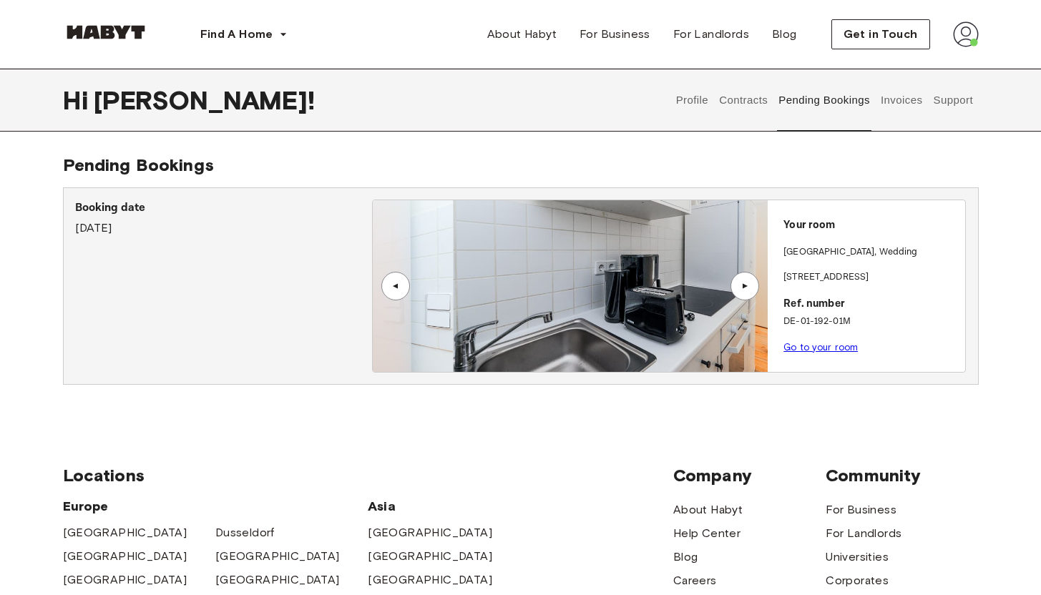
click at [748, 280] on div "▲" at bounding box center [744, 286] width 29 height 29
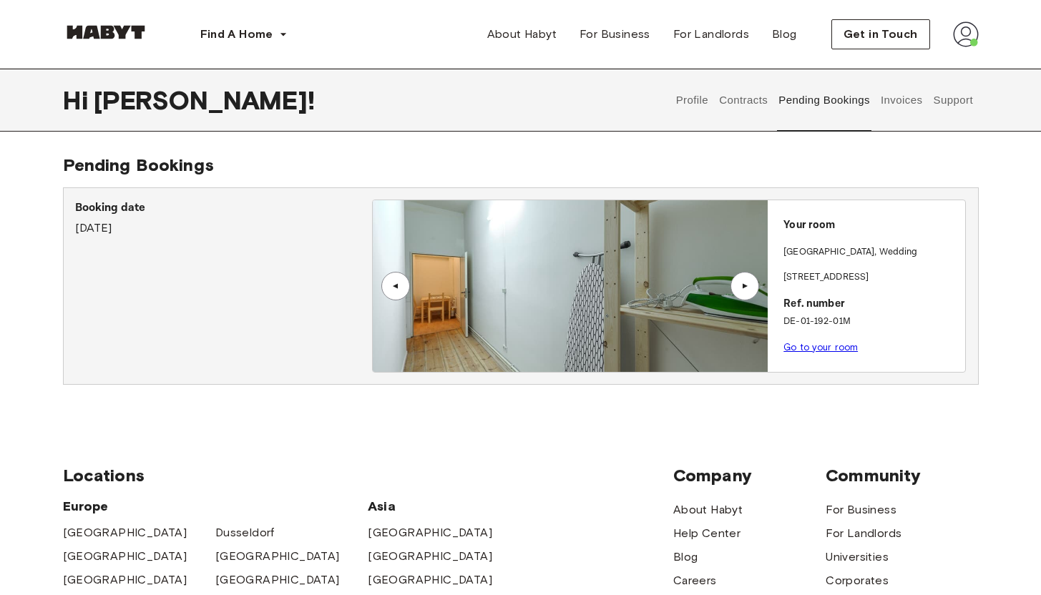
click at [902, 106] on button "Invoices" at bounding box center [900, 100] width 45 height 63
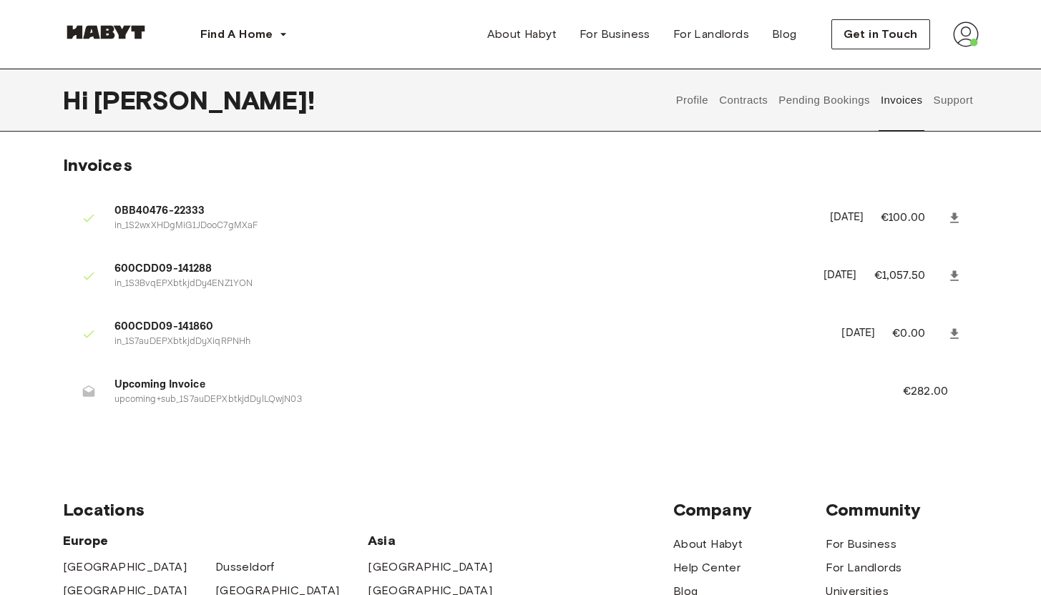
click at [916, 391] on p "€282.00" at bounding box center [935, 391] width 64 height 17
click at [530, 373] on li "Upcoming Invoice upcoming+sub_1S7auDEPXbtkjdDylLQwjN03 €282.00" at bounding box center [521, 391] width 916 height 49
click at [949, 86] on button "Support" at bounding box center [953, 100] width 44 height 63
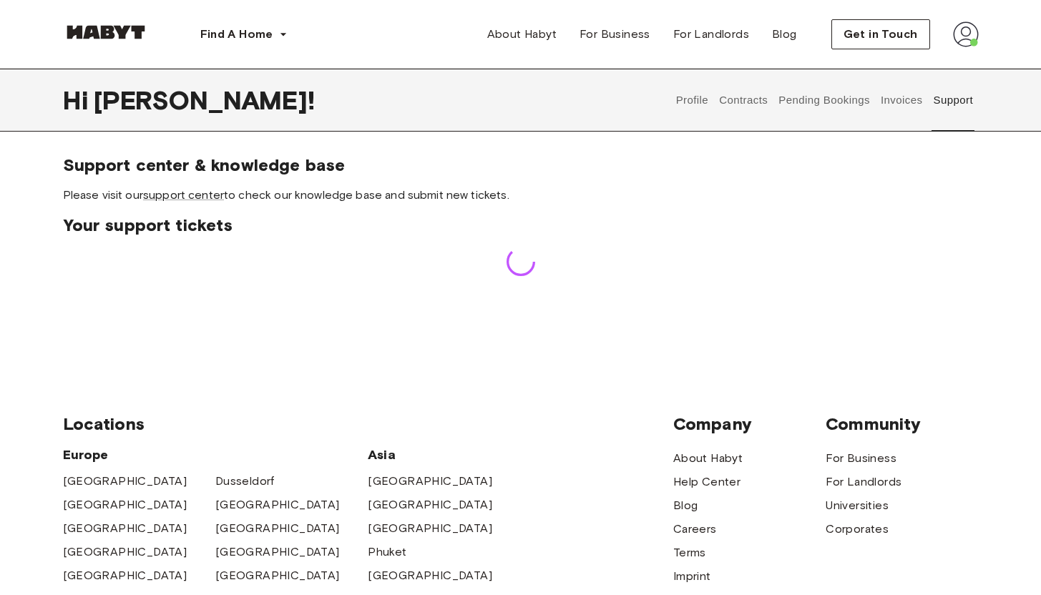
click at [949, 107] on button "Support" at bounding box center [953, 100] width 44 height 63
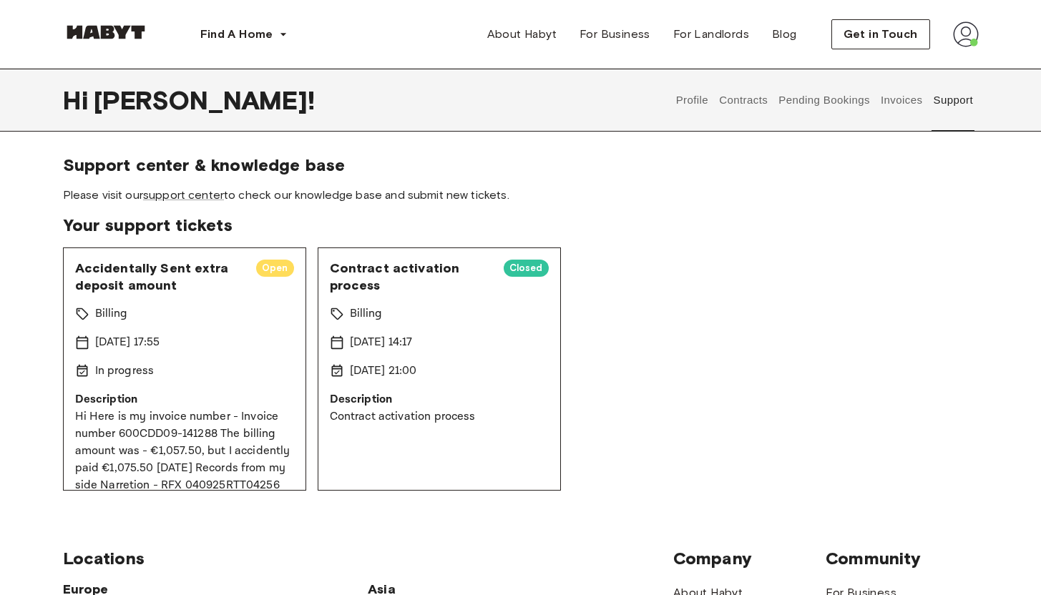
click at [883, 102] on button "Invoices" at bounding box center [900, 100] width 45 height 63
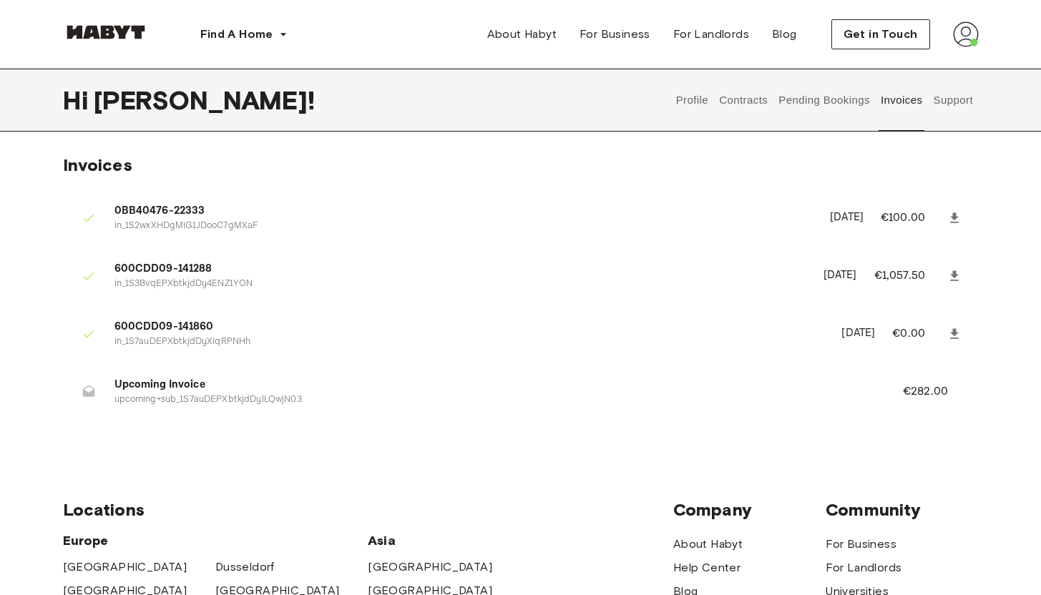
click at [842, 106] on button "Pending Bookings" at bounding box center [824, 100] width 95 height 63
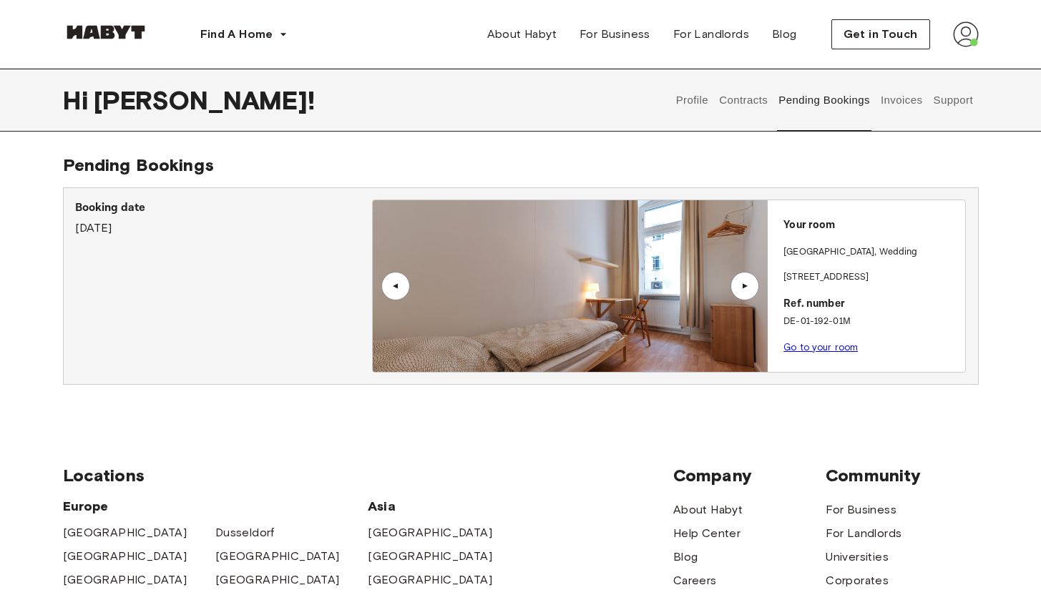
click at [757, 104] on button "Contracts" at bounding box center [744, 100] width 52 height 63
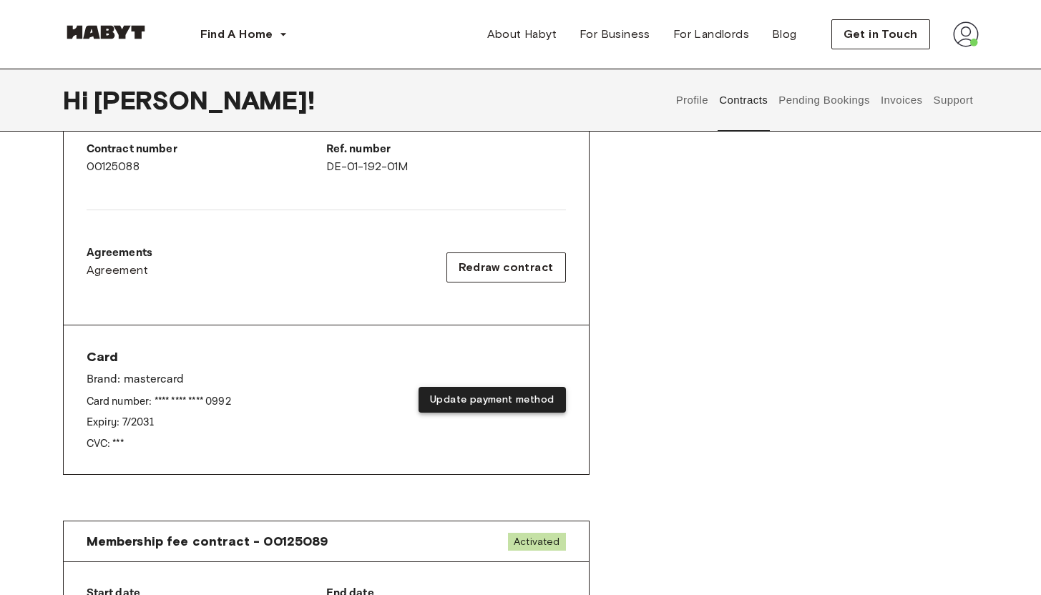
scroll to position [375, 0]
click at [506, 398] on button "Update payment method" at bounding box center [491, 401] width 147 height 26
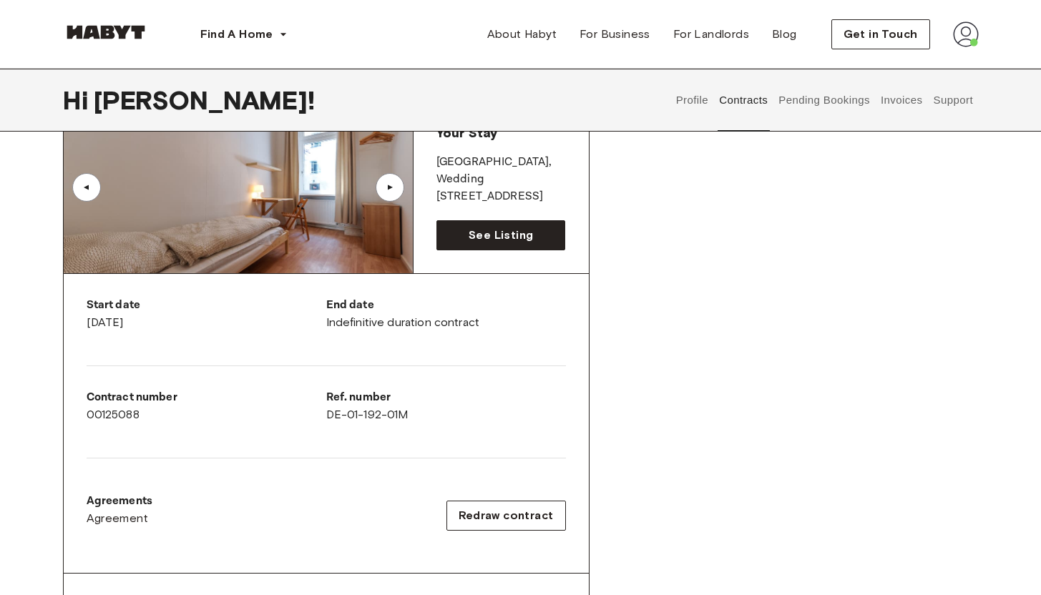
scroll to position [0, 0]
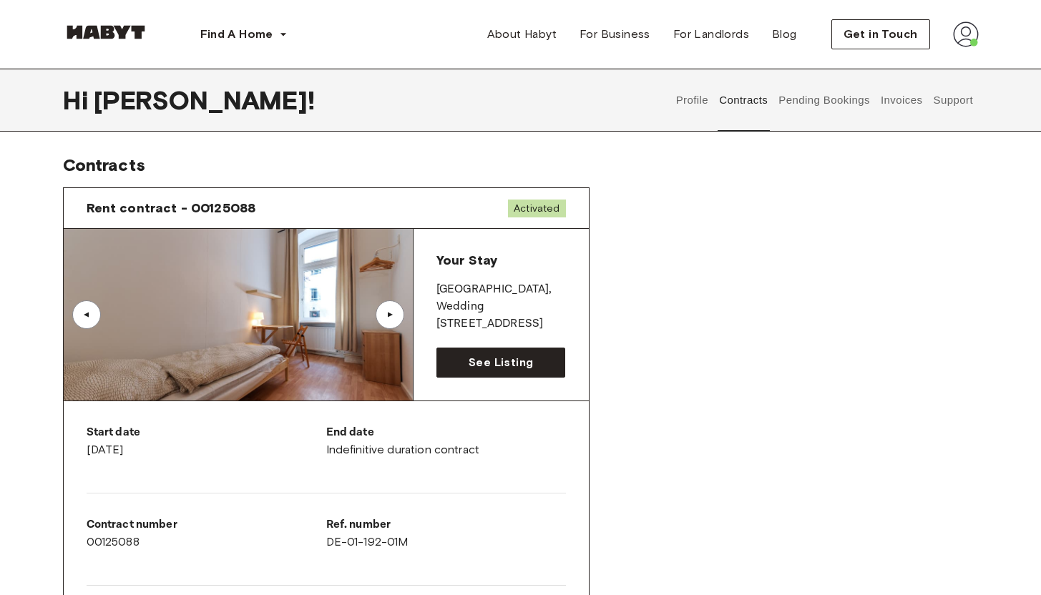
click at [134, 104] on span "[PERSON_NAME] !" at bounding box center [204, 100] width 221 height 30
click at [104, 165] on span "Contracts" at bounding box center [104, 165] width 82 height 21
click at [967, 29] on img at bounding box center [966, 34] width 26 height 26
click at [939, 59] on span "Profile" at bounding box center [922, 67] width 36 height 17
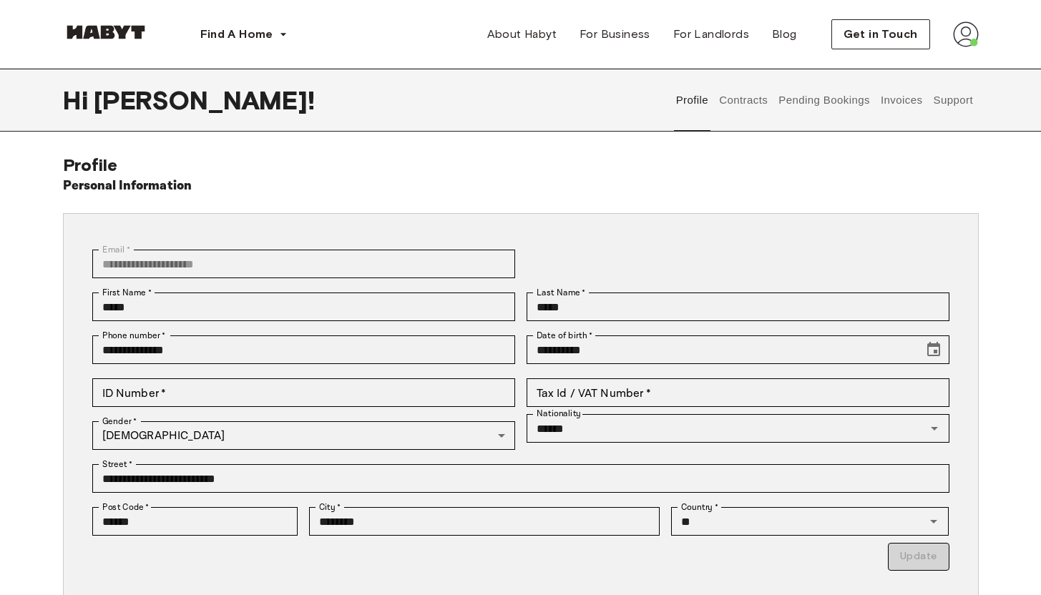
click at [878, 101] on div "Profile Contracts Pending Bookings Invoices Support" at bounding box center [824, 100] width 308 height 63
click at [901, 101] on button "Invoices" at bounding box center [900, 100] width 45 height 63
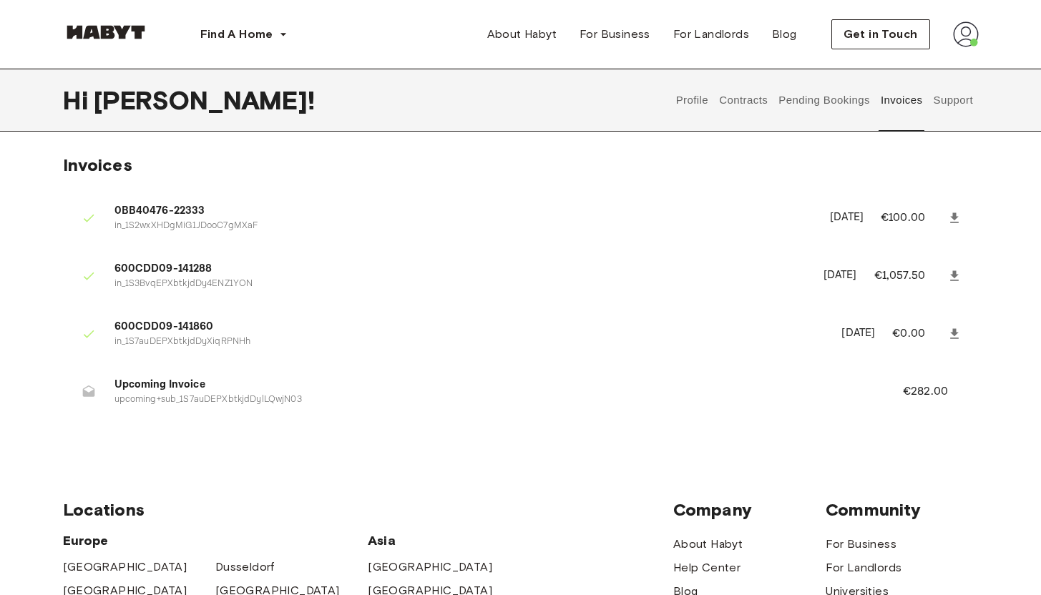
click at [817, 110] on button "Pending Bookings" at bounding box center [824, 100] width 95 height 63
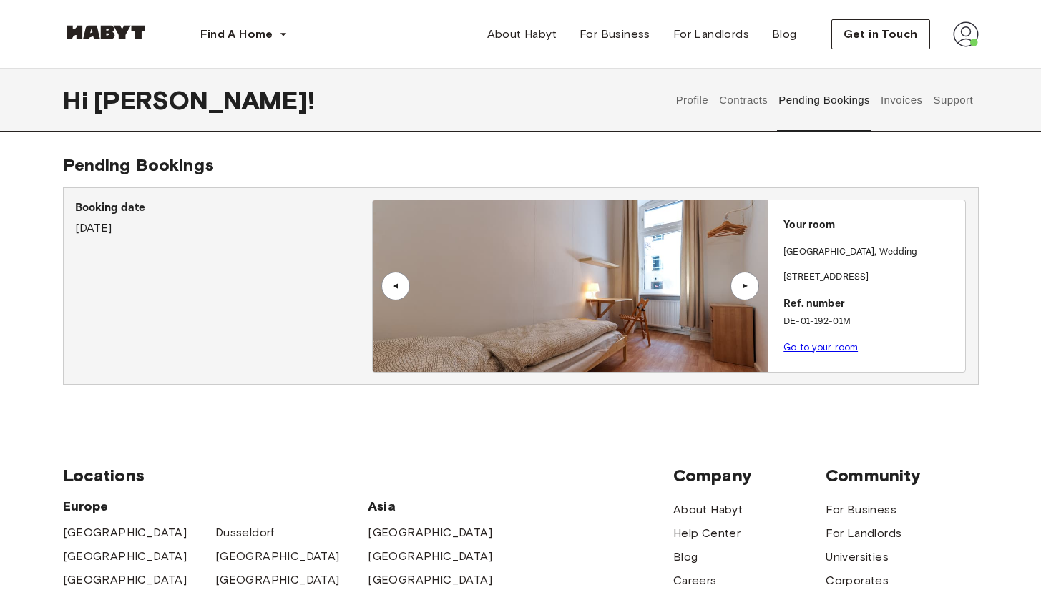
click at [886, 108] on button "Invoices" at bounding box center [900, 100] width 45 height 63
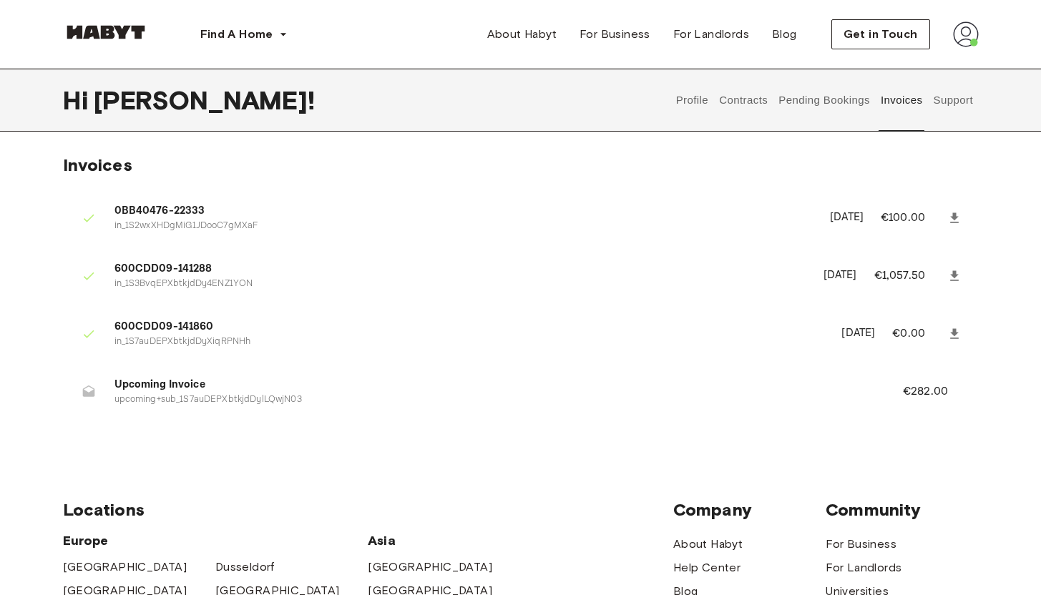
click at [798, 88] on button "Pending Bookings" at bounding box center [824, 100] width 95 height 63
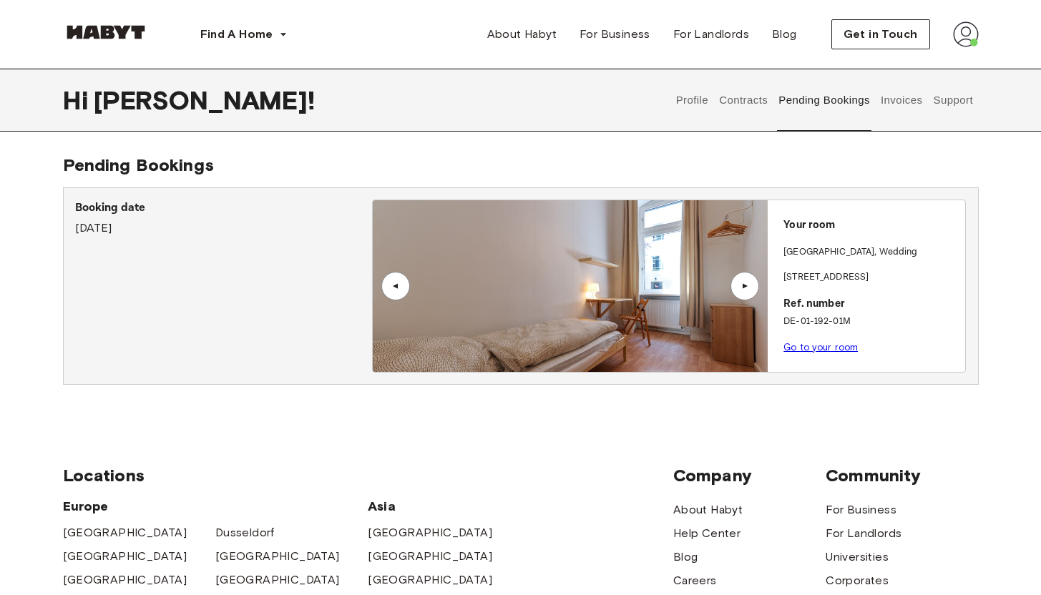
click at [735, 102] on button "Contracts" at bounding box center [744, 100] width 52 height 63
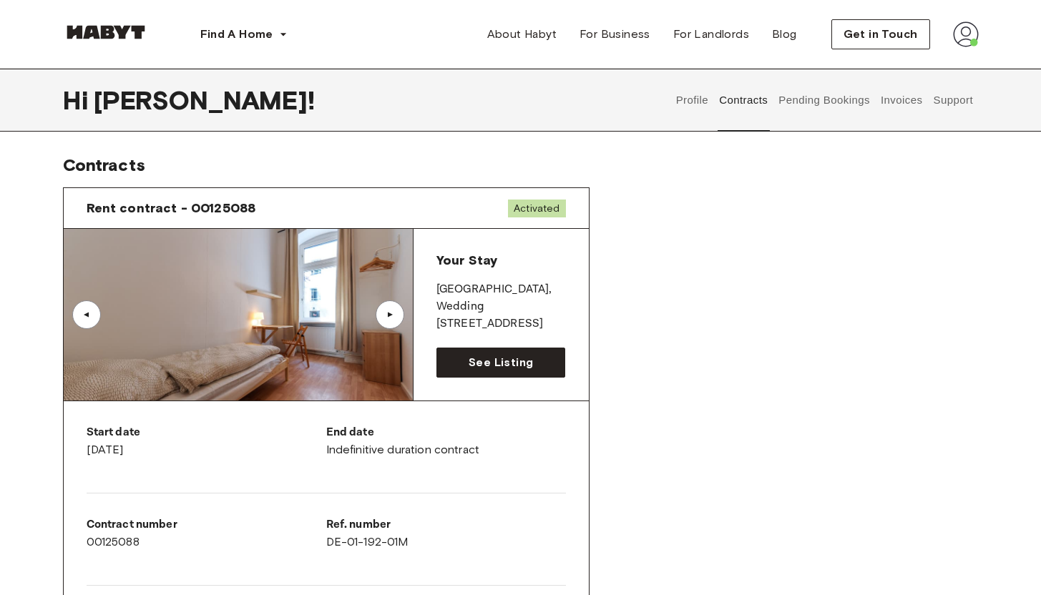
click at [943, 104] on button "Support" at bounding box center [953, 100] width 44 height 63
